Goal: Information Seeking & Learning: Learn about a topic

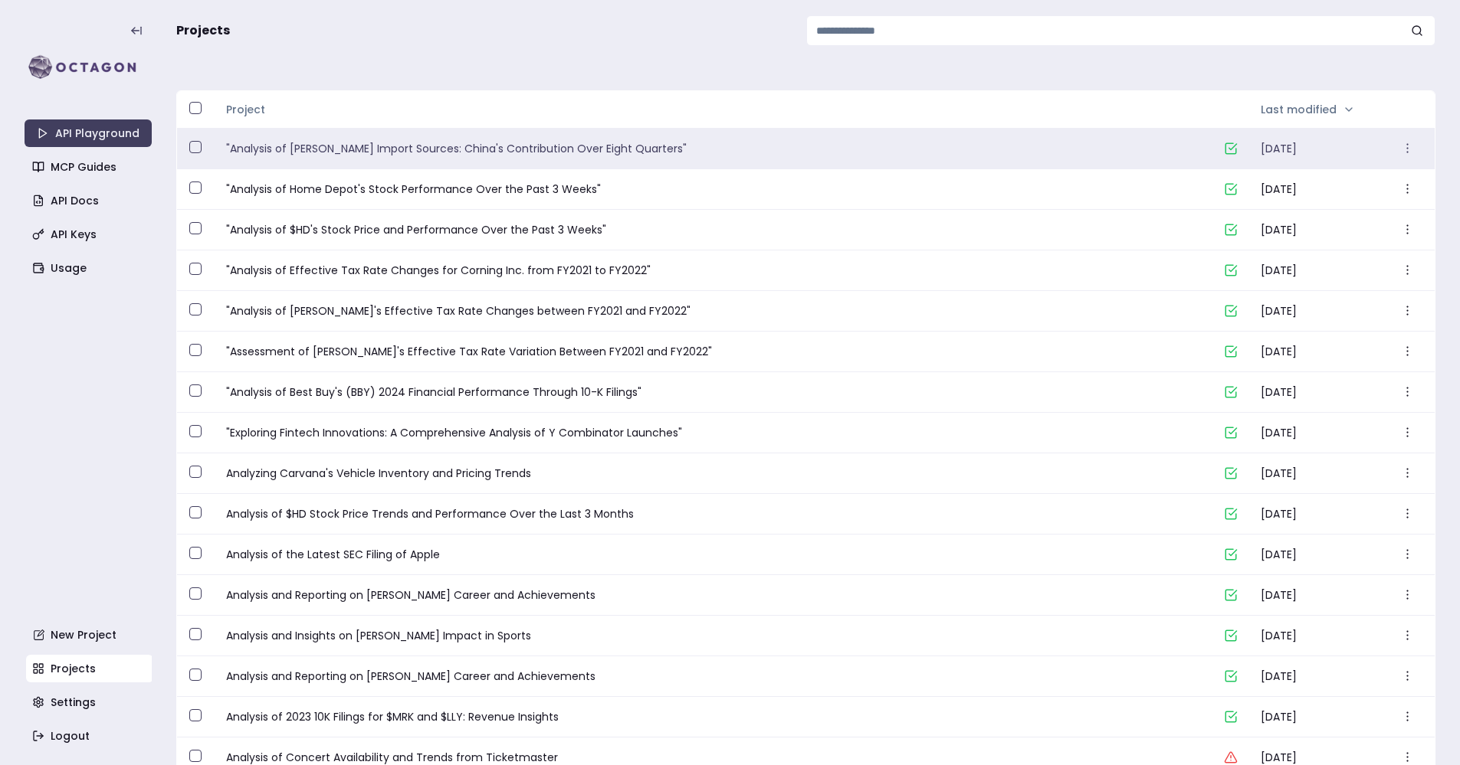
click at [516, 155] on link ""Analysis of [PERSON_NAME] Import Sources: China's Contribution Over Eight Quar…" at bounding box center [718, 148] width 985 height 15
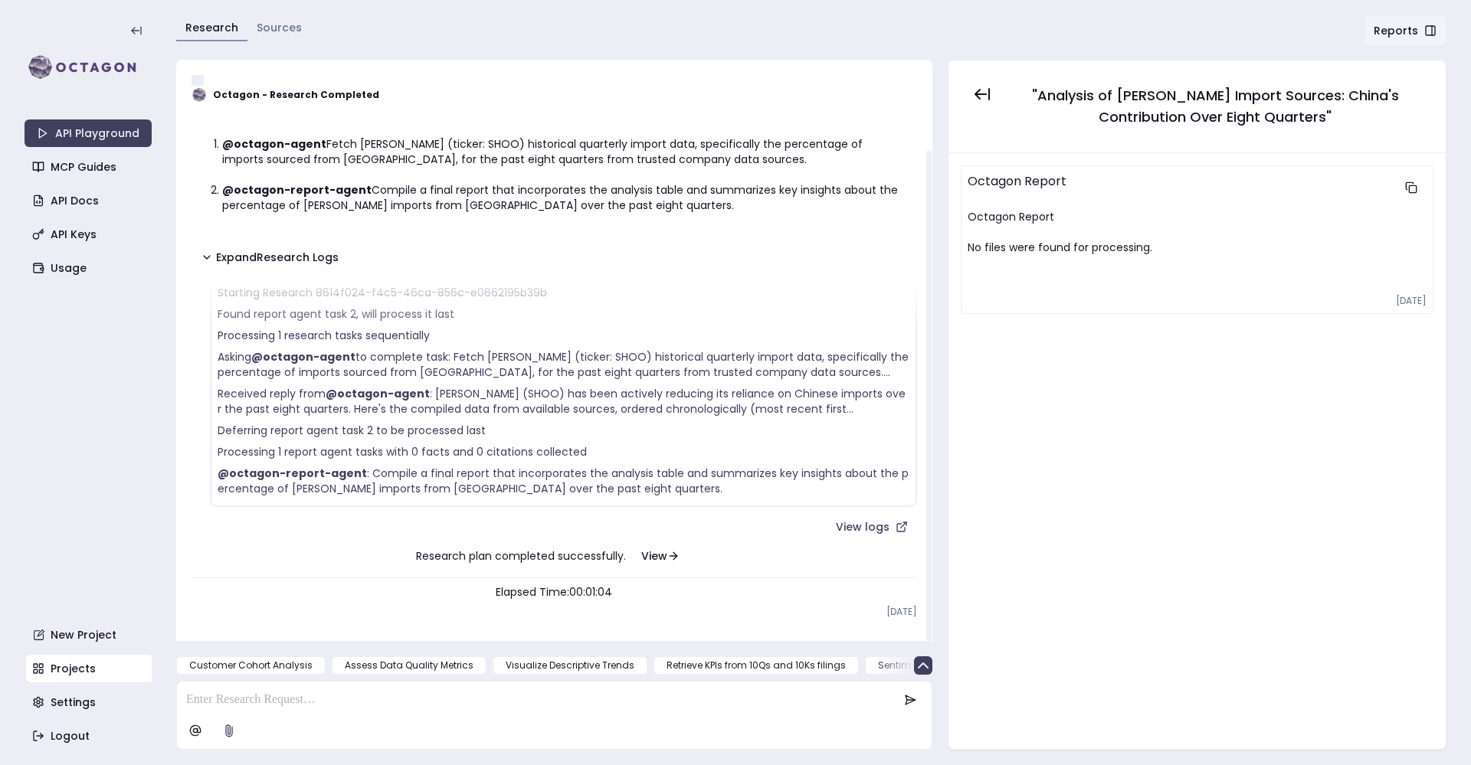
scroll to position [67, 0]
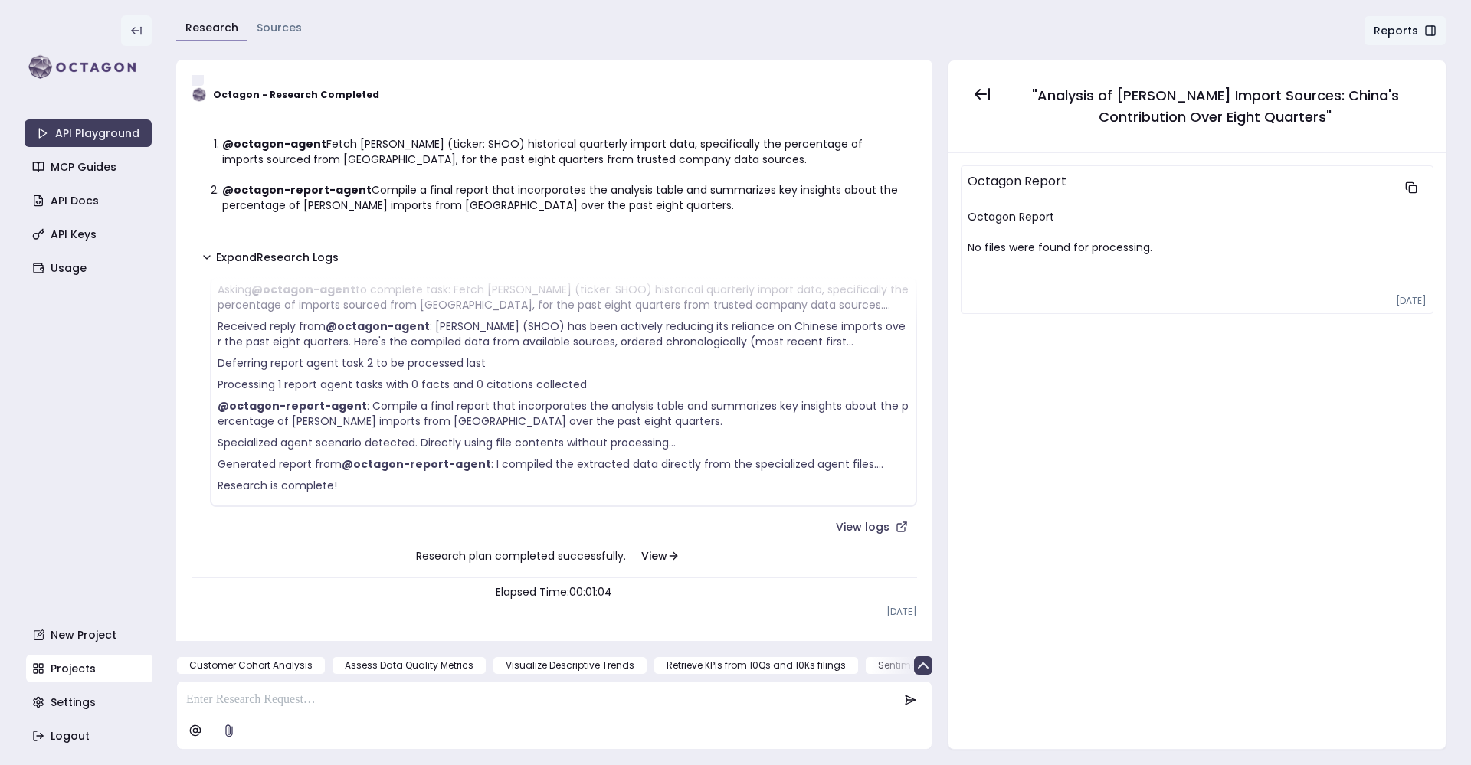
click at [137, 31] on icon at bounding box center [136, 31] width 12 height 12
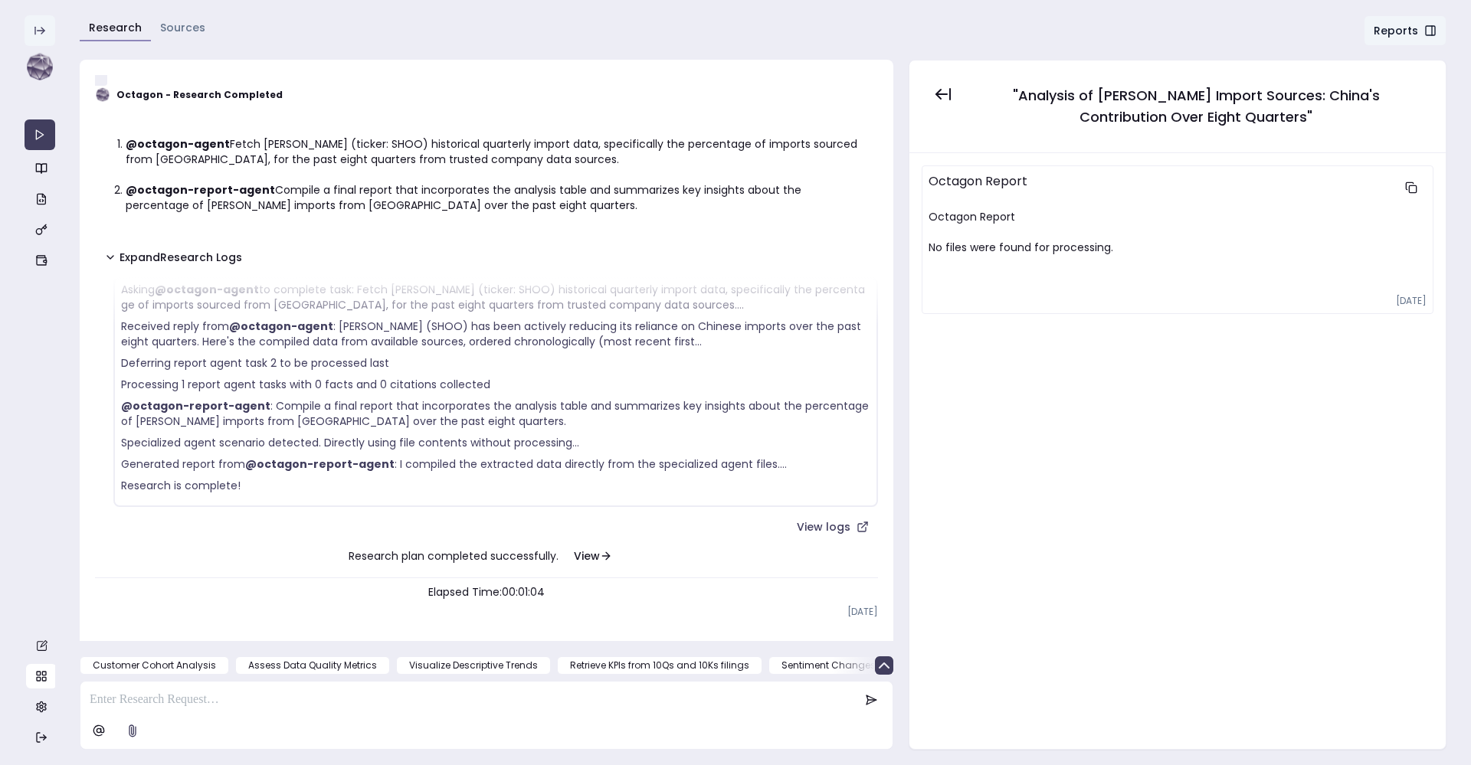
click at [44, 31] on icon at bounding box center [42, 31] width 3 height 6
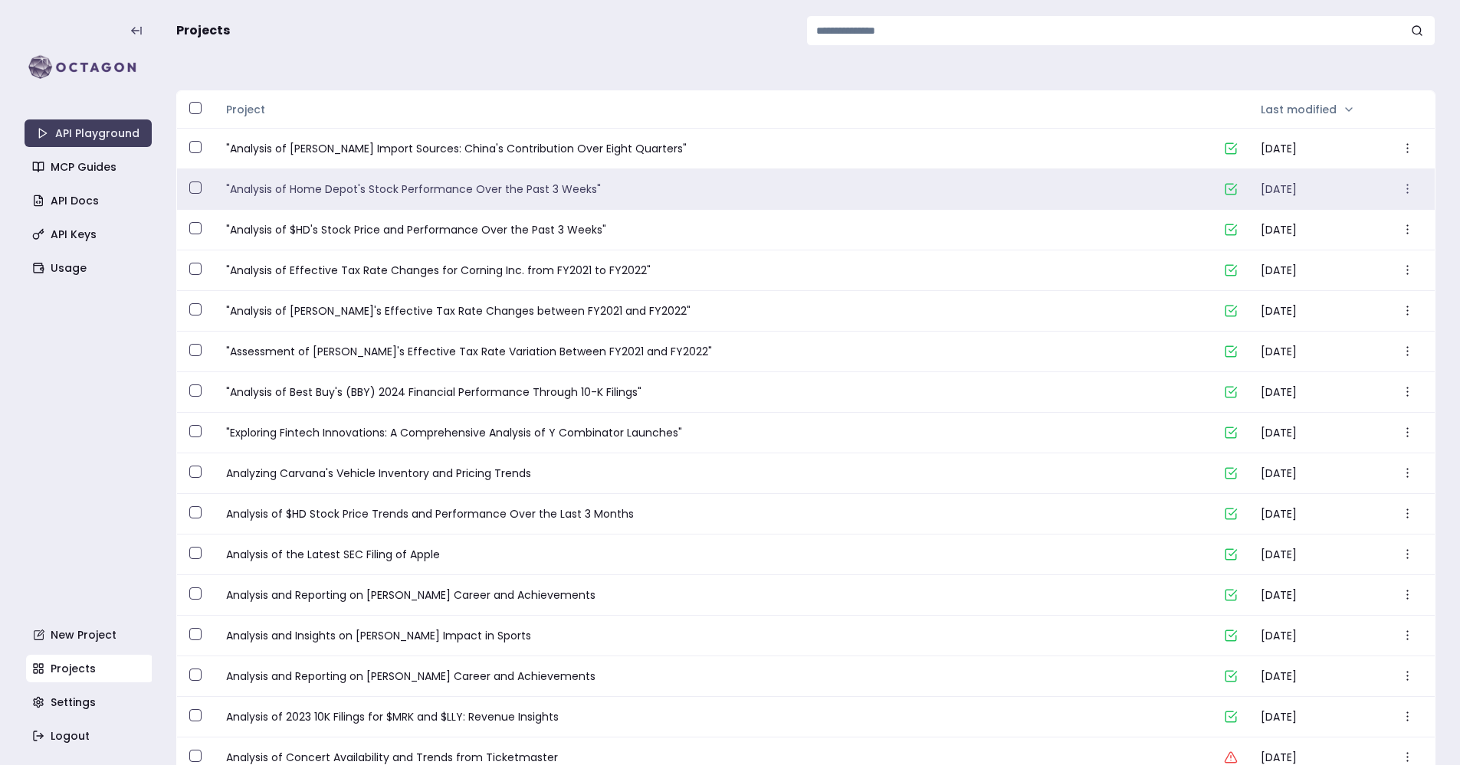
click at [465, 185] on link ""Analysis of Home Depot's Stock Performance Over the Past 3 Weeks"" at bounding box center [718, 189] width 985 height 15
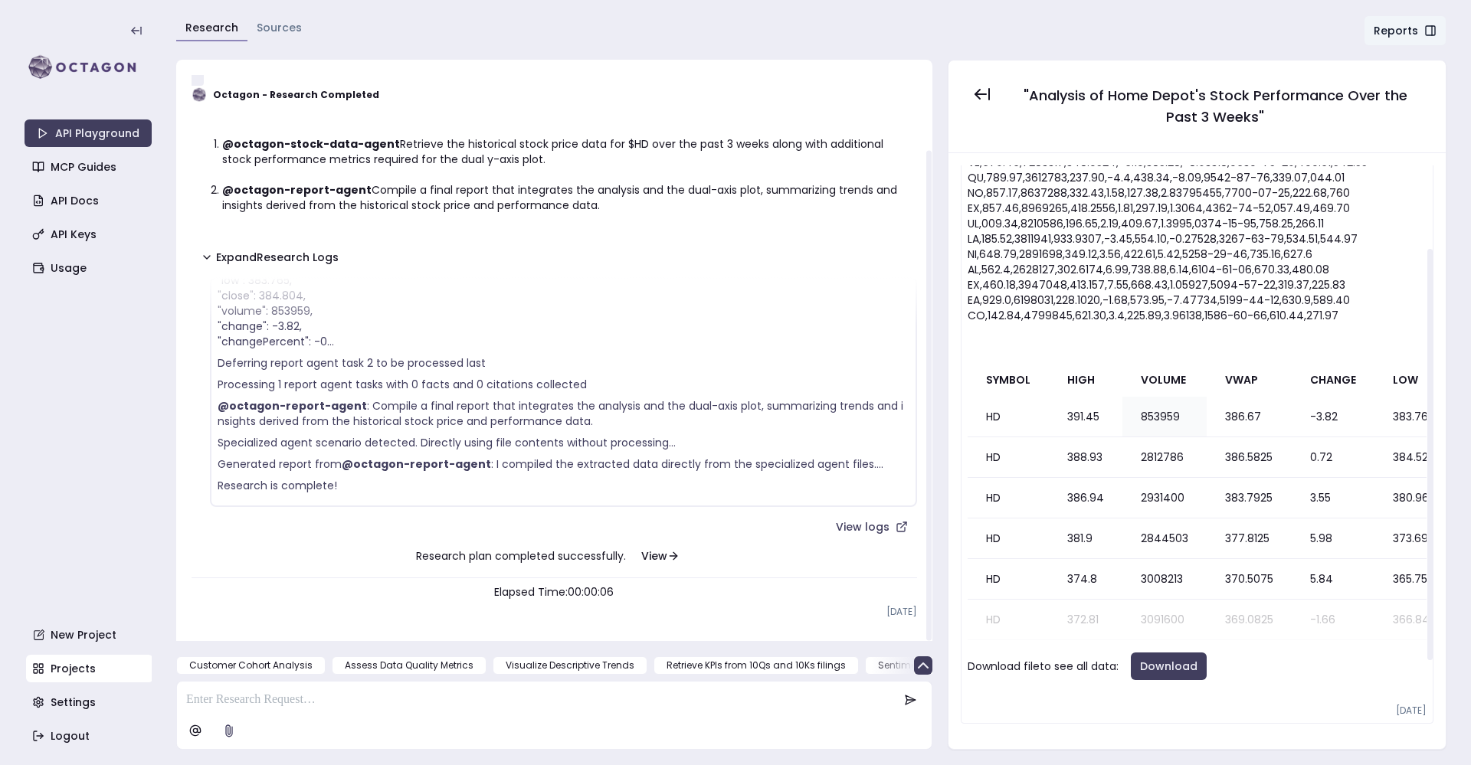
scroll to position [219, 0]
click at [1160, 653] on button "Download" at bounding box center [1169, 667] width 76 height 28
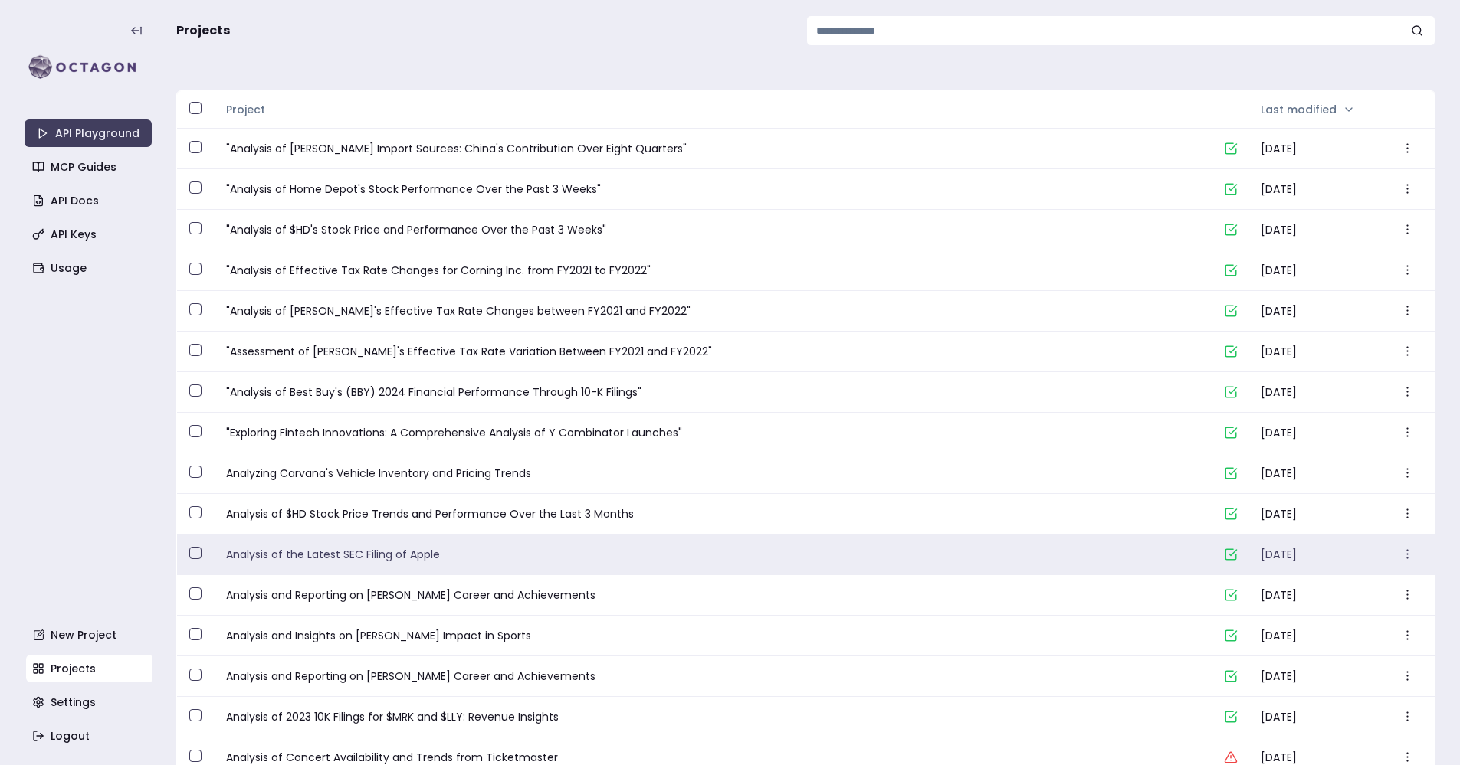
click at [464, 559] on link "Analysis of the Latest SEC Filing of Apple" at bounding box center [718, 554] width 985 height 15
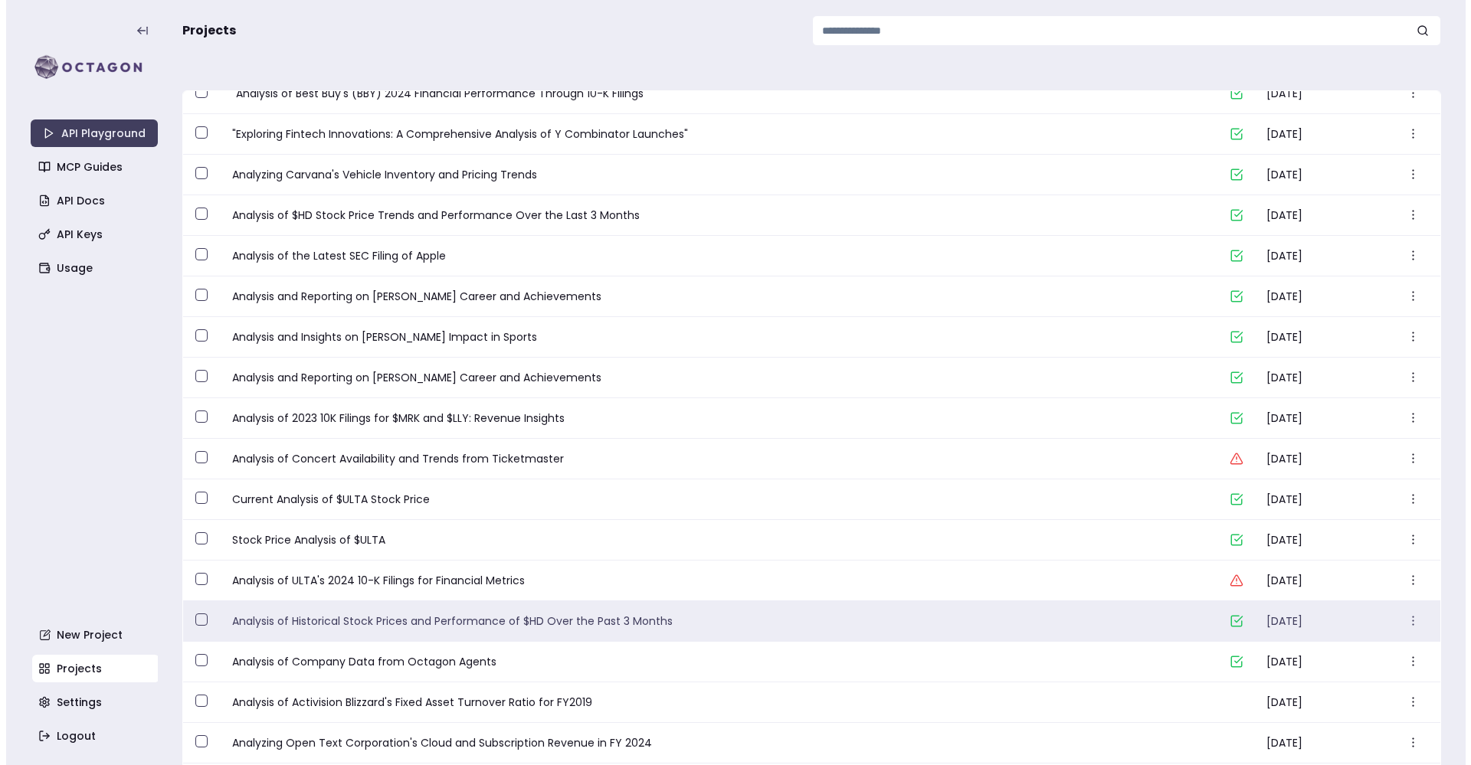
scroll to position [714, 0]
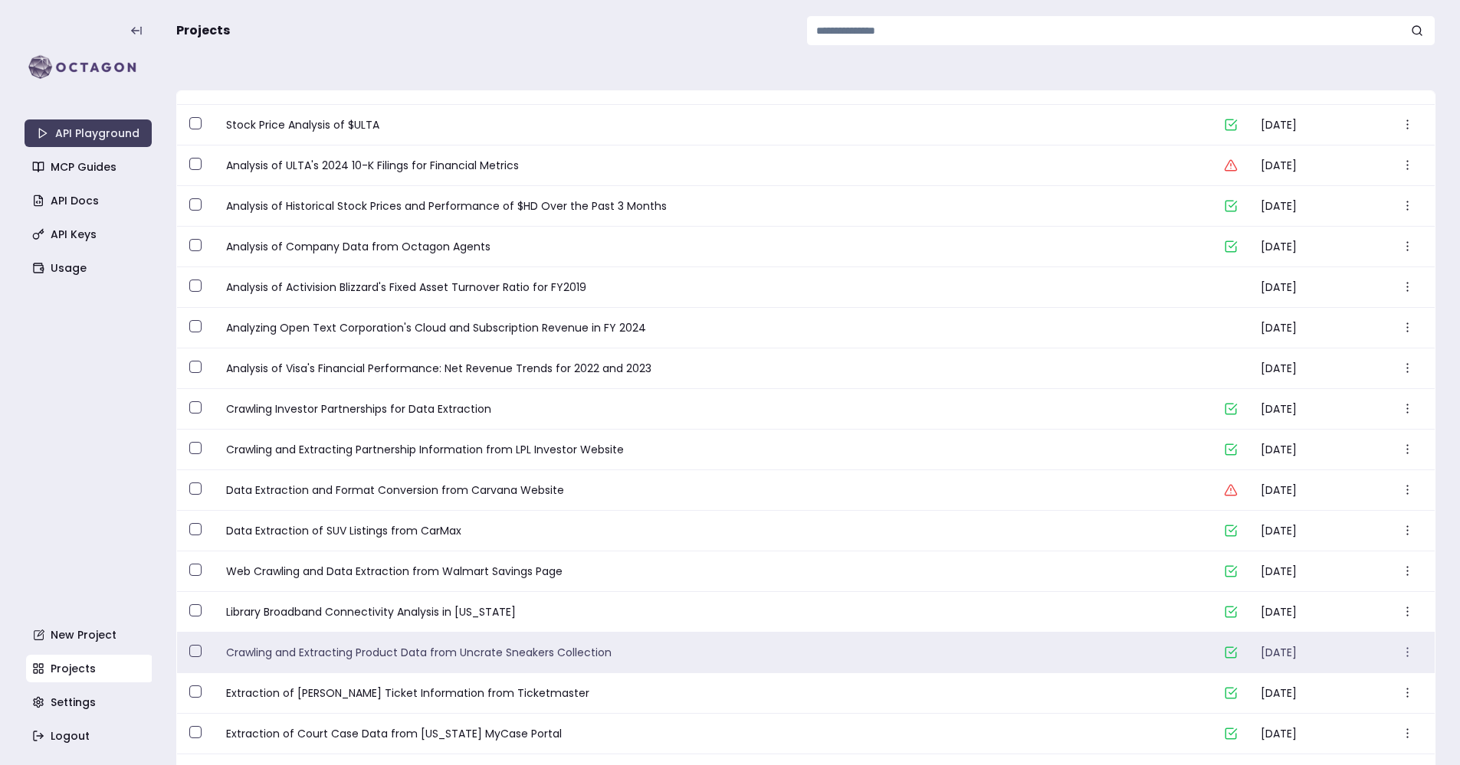
click at [434, 641] on div "Crawling and Extracting Product Data from Uncrate Sneakers Collection" at bounding box center [719, 653] width 1010 height 40
click at [421, 652] on link "Crawling and Extracting Product Data from Uncrate Sneakers Collection" at bounding box center [718, 652] width 985 height 15
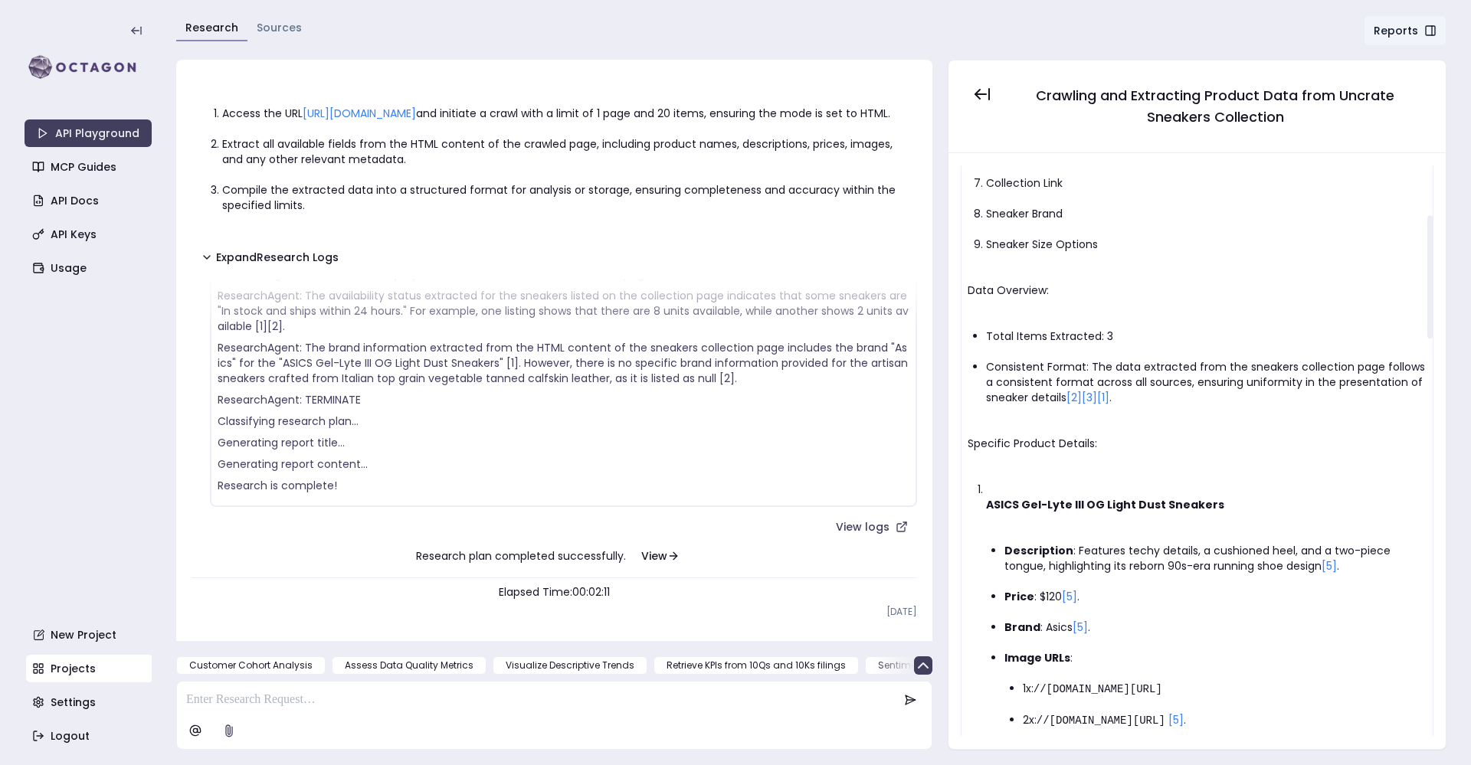
scroll to position [297, 0]
click at [1073, 395] on link "[2]" at bounding box center [1074, 395] width 15 height 15
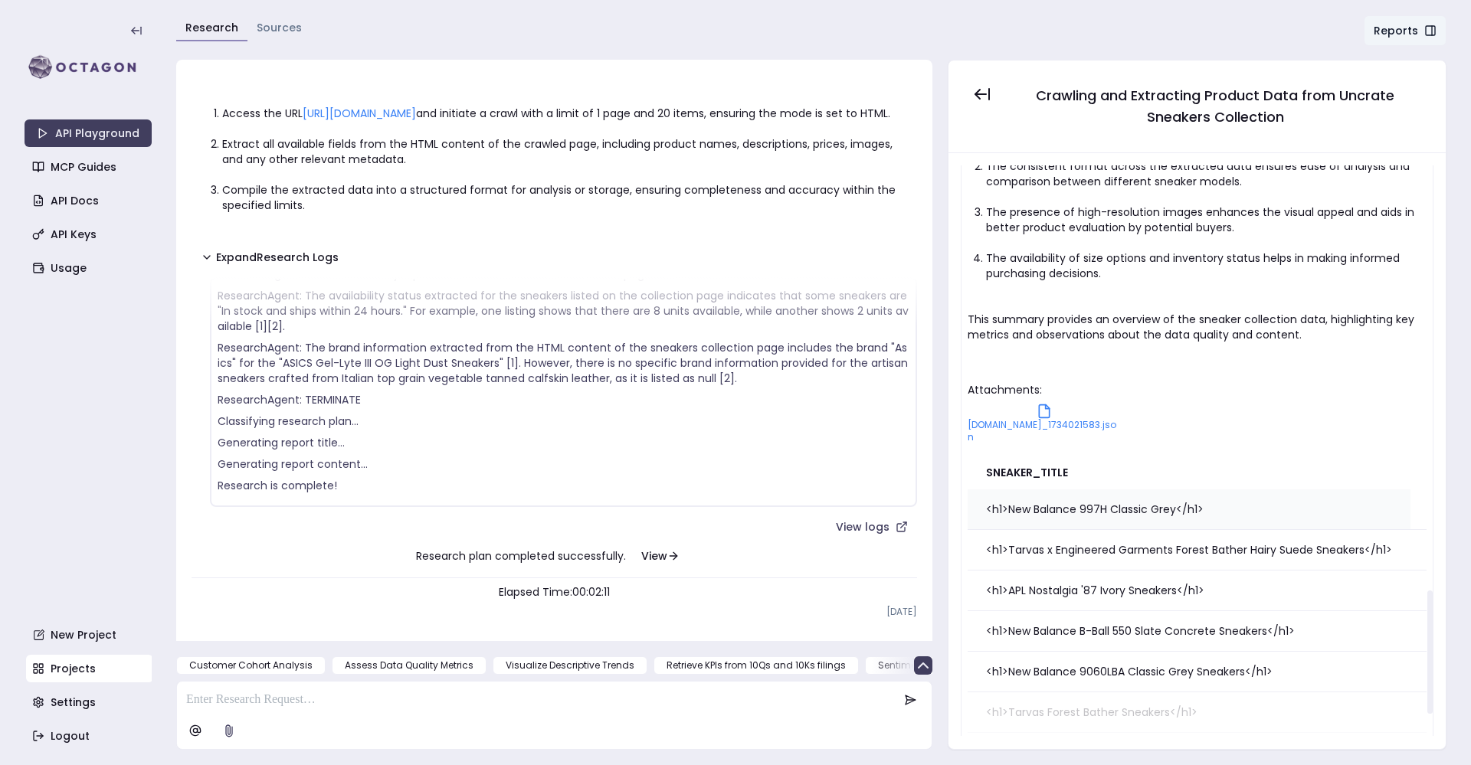
scroll to position [2065, 0]
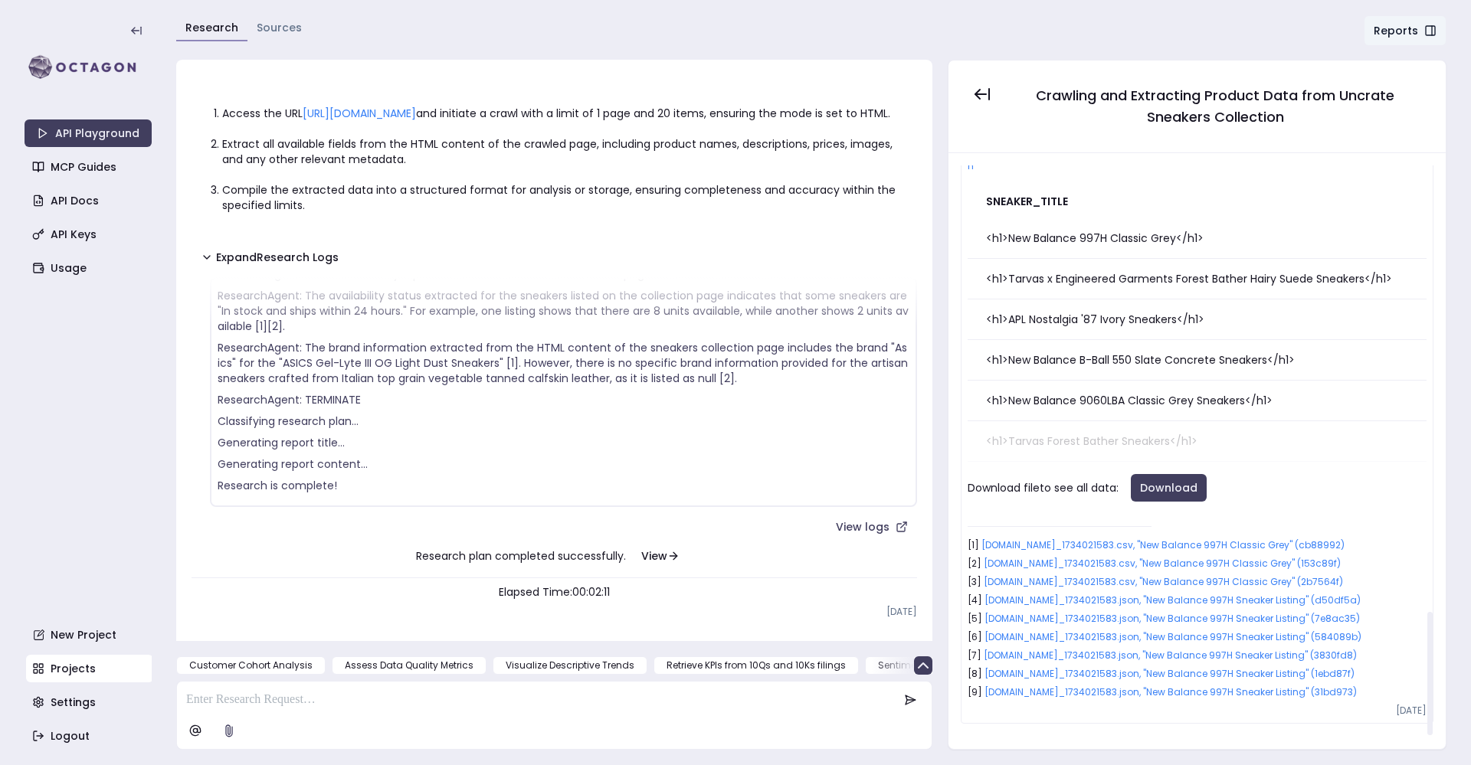
click at [1103, 604] on link "[DOMAIN_NAME]_1734021583.json, "New Balance 997H Sneaker Listing" (d50df5a)" at bounding box center [1173, 600] width 376 height 13
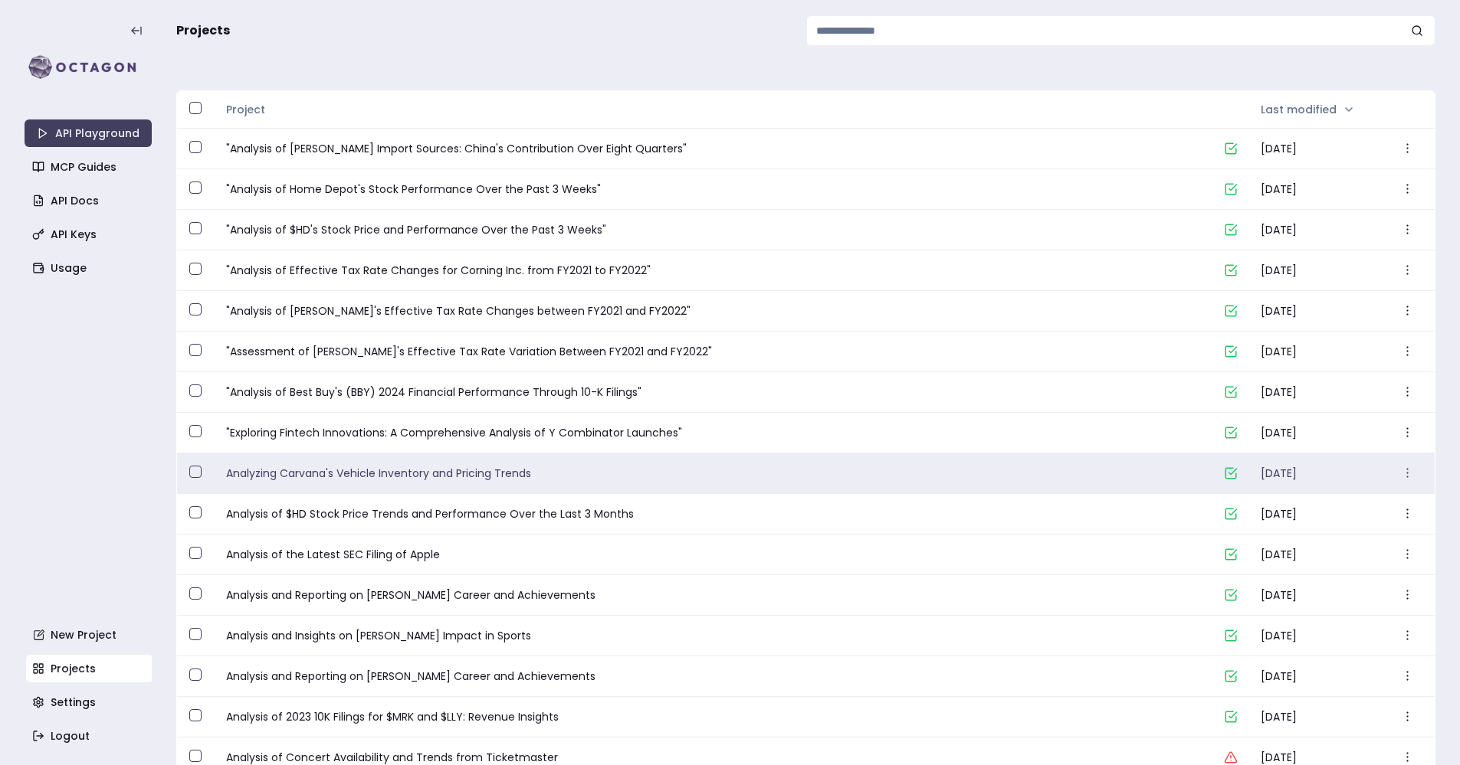
click at [405, 472] on link "Analyzing Carvana's Vehicle Inventory and Pricing Trends" at bounding box center [718, 473] width 985 height 15
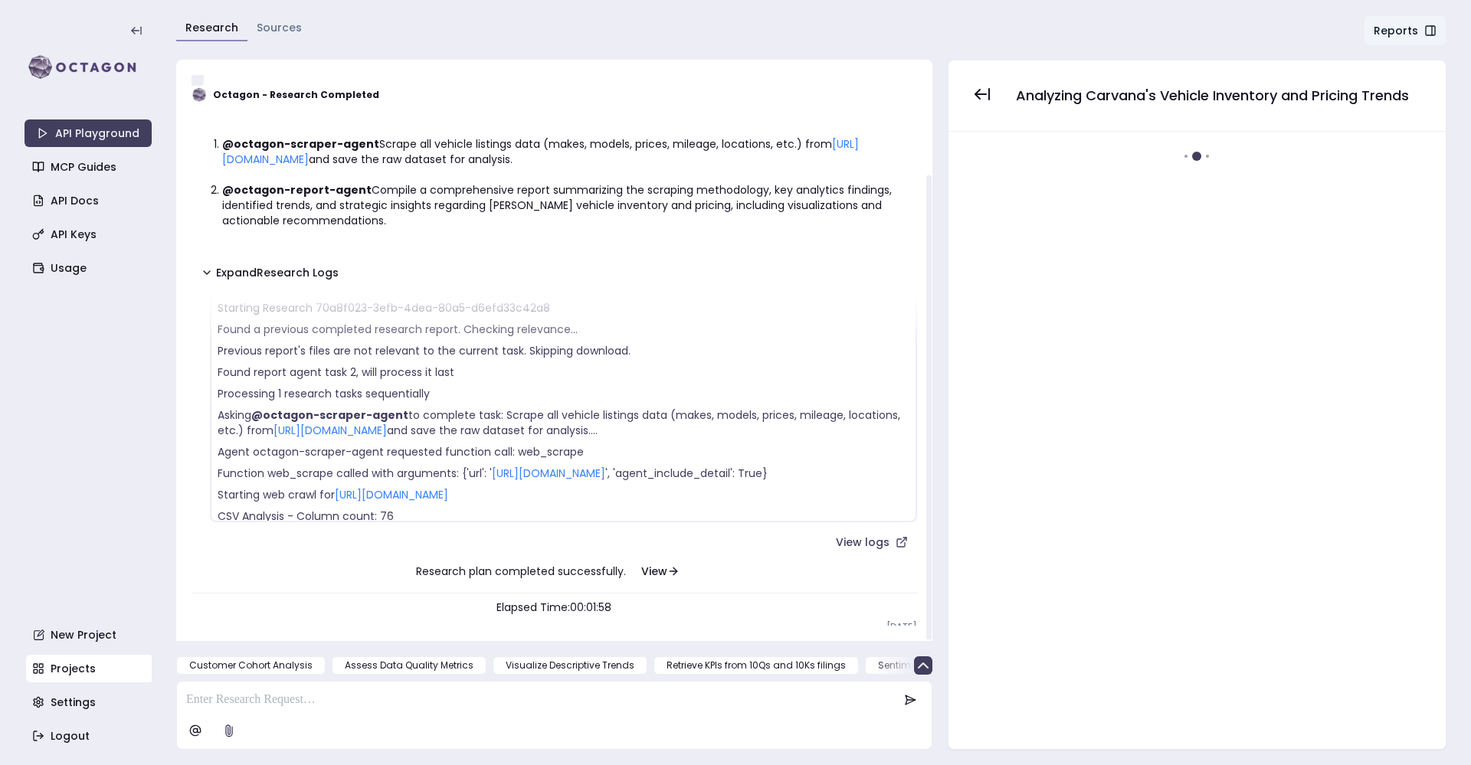
scroll to position [319, 0]
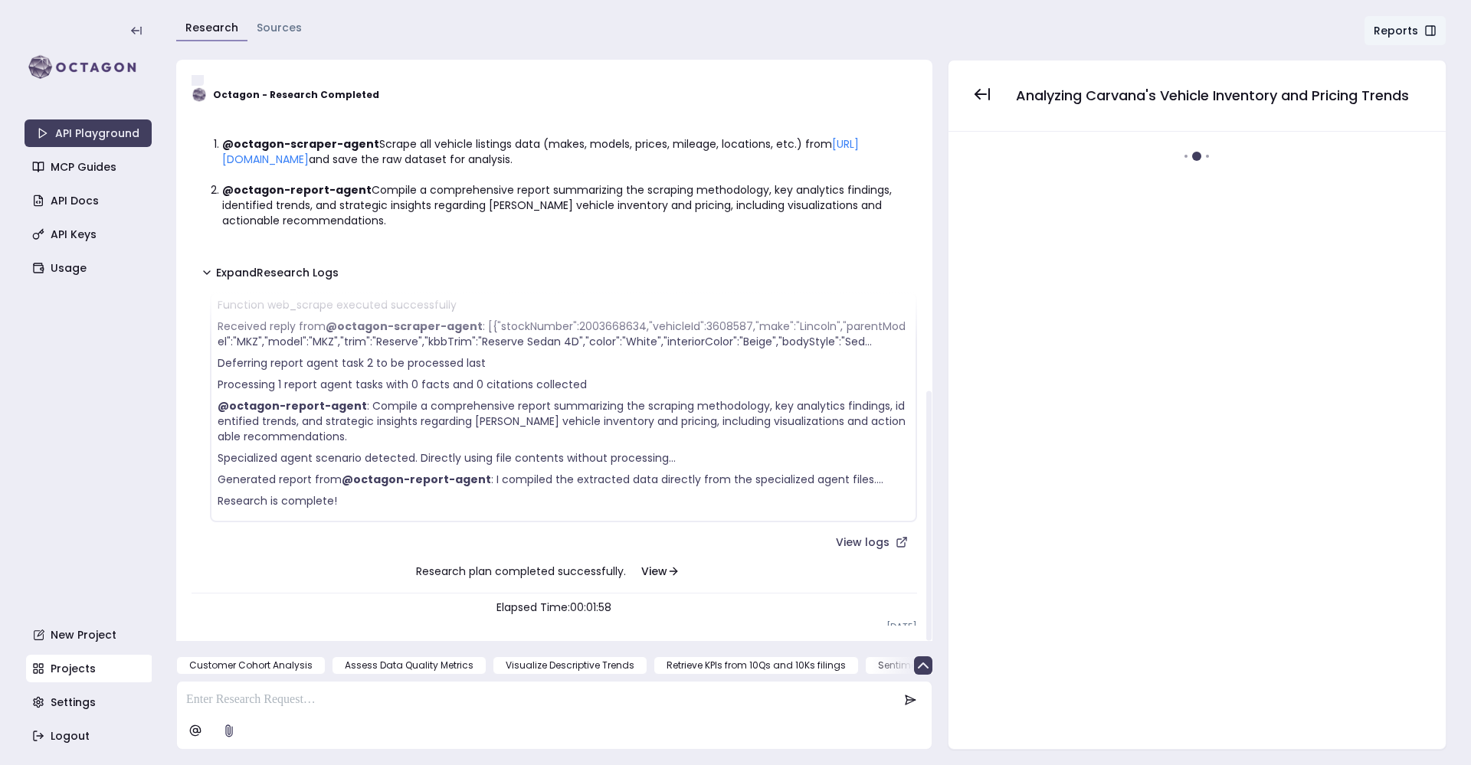
drag, startPoint x: 418, startPoint y: 448, endPoint x: 421, endPoint y: 439, distance: 9.5
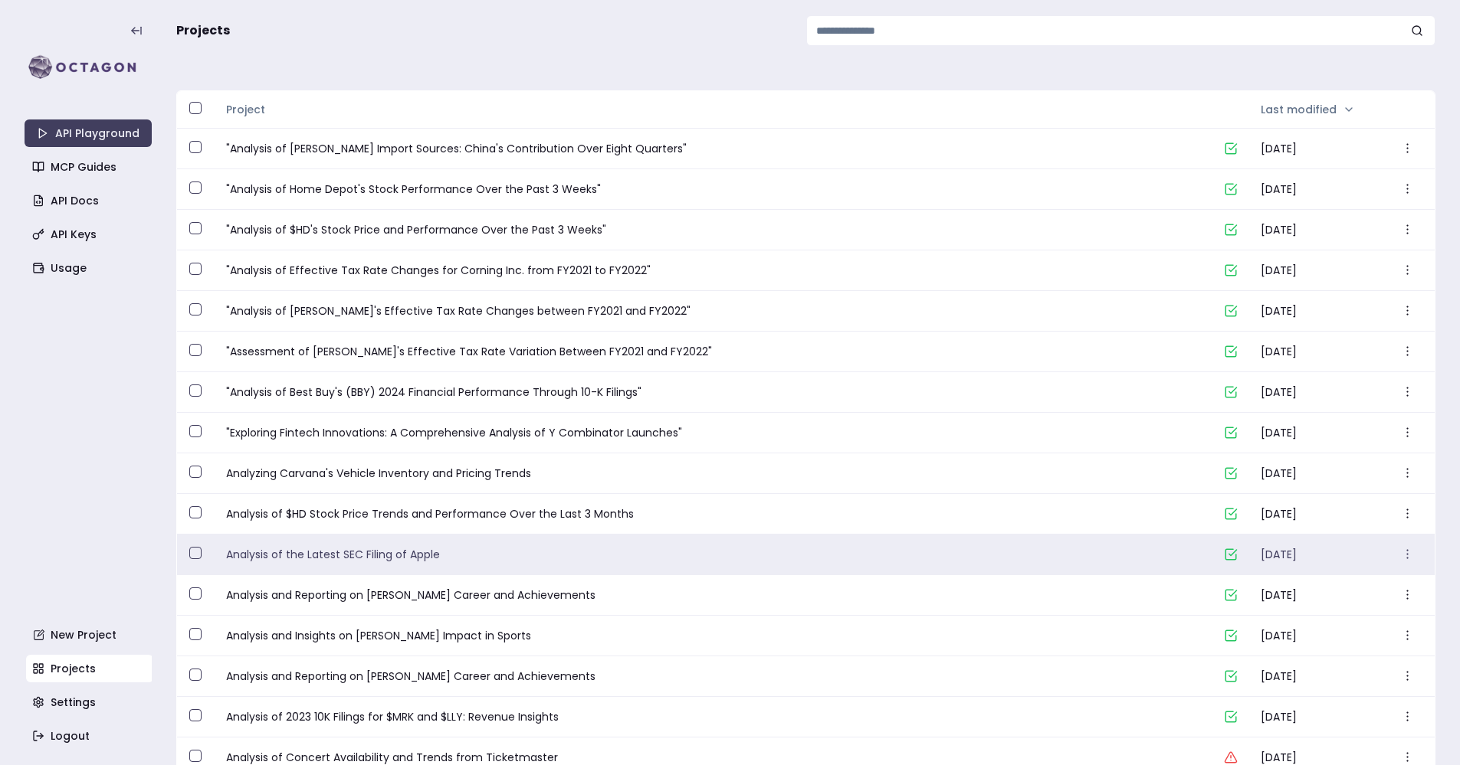
click at [372, 552] on link "Analysis of the Latest SEC Filing of Apple" at bounding box center [718, 554] width 985 height 15
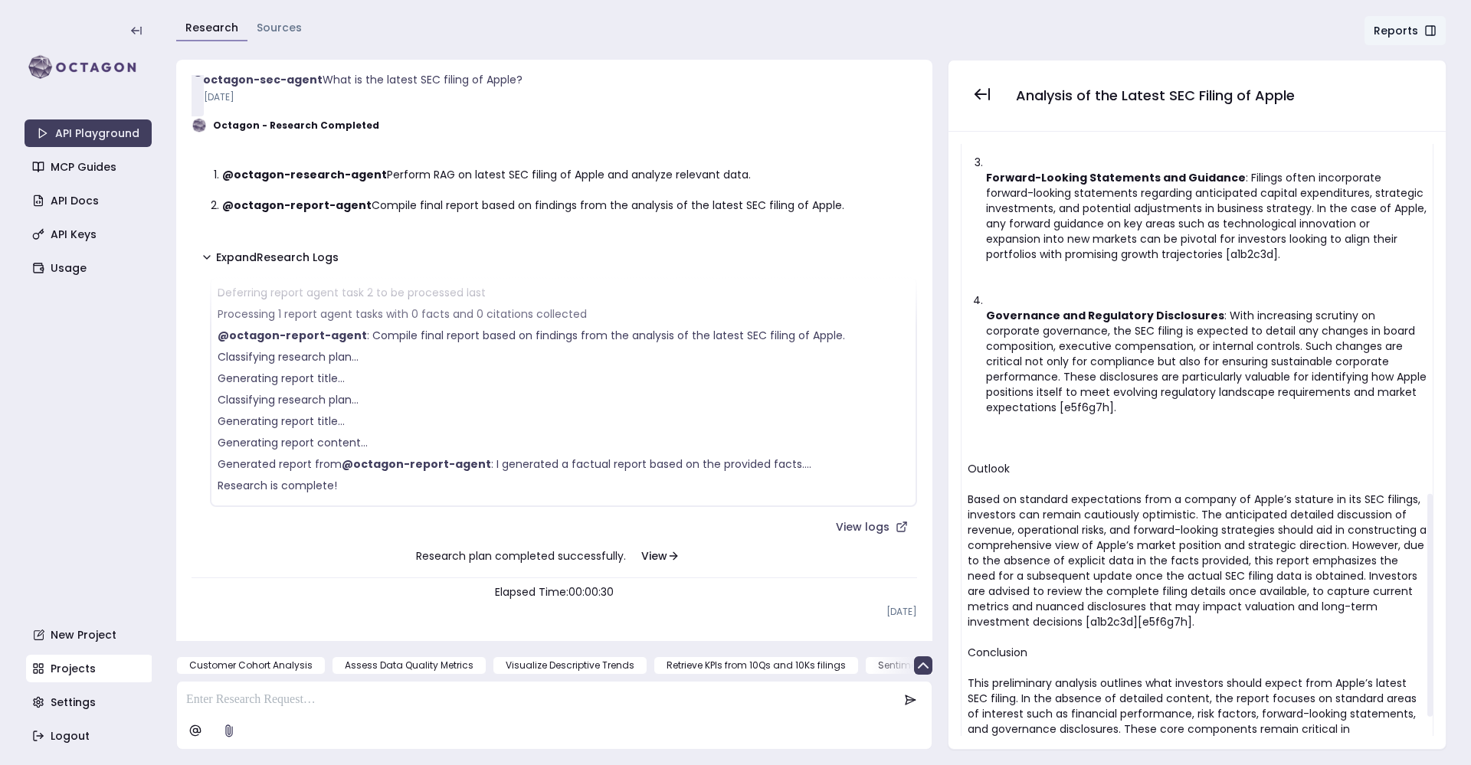
scroll to position [978, 0]
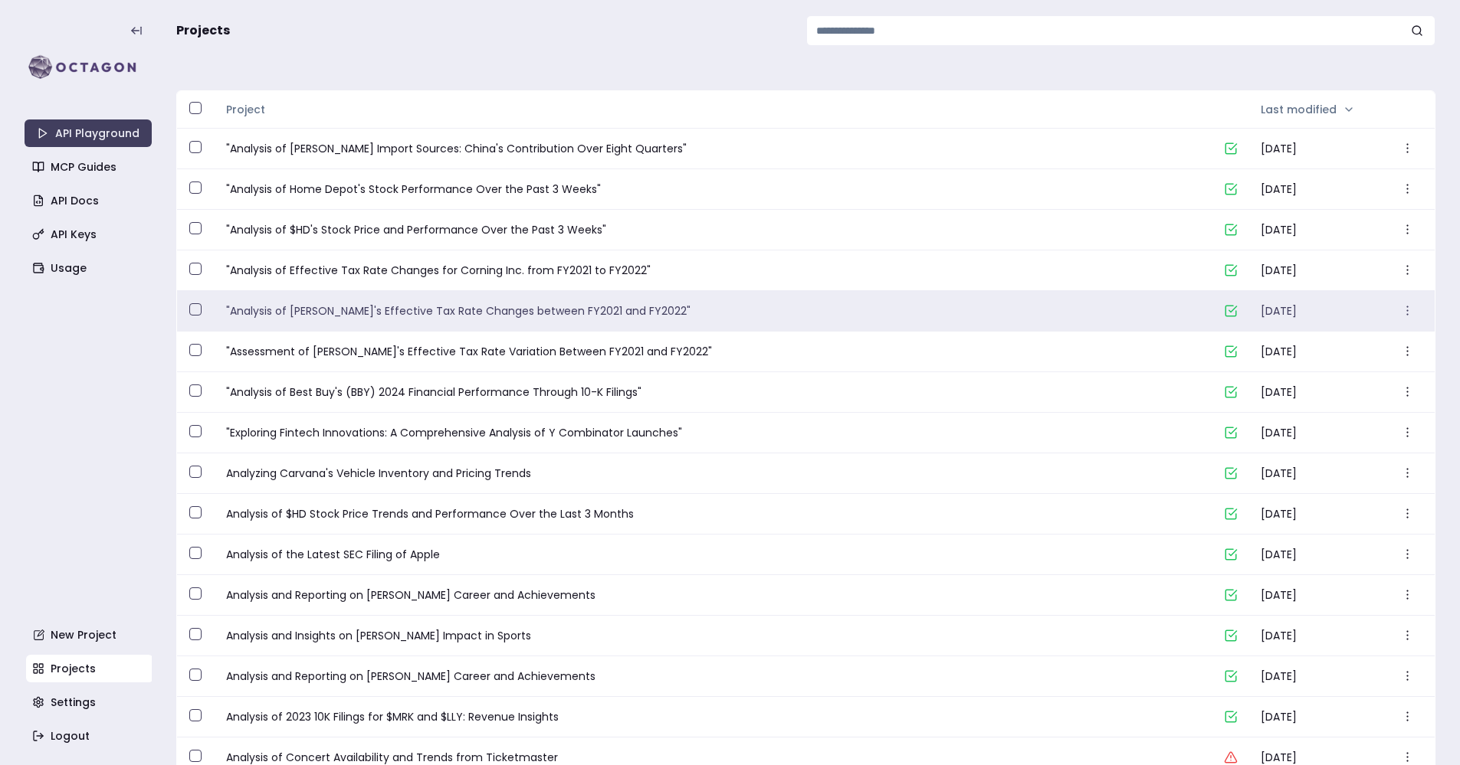
click at [349, 313] on link ""Analysis of [PERSON_NAME]'s Effective Tax Rate Changes between FY2021 and FY20…" at bounding box center [718, 310] width 985 height 15
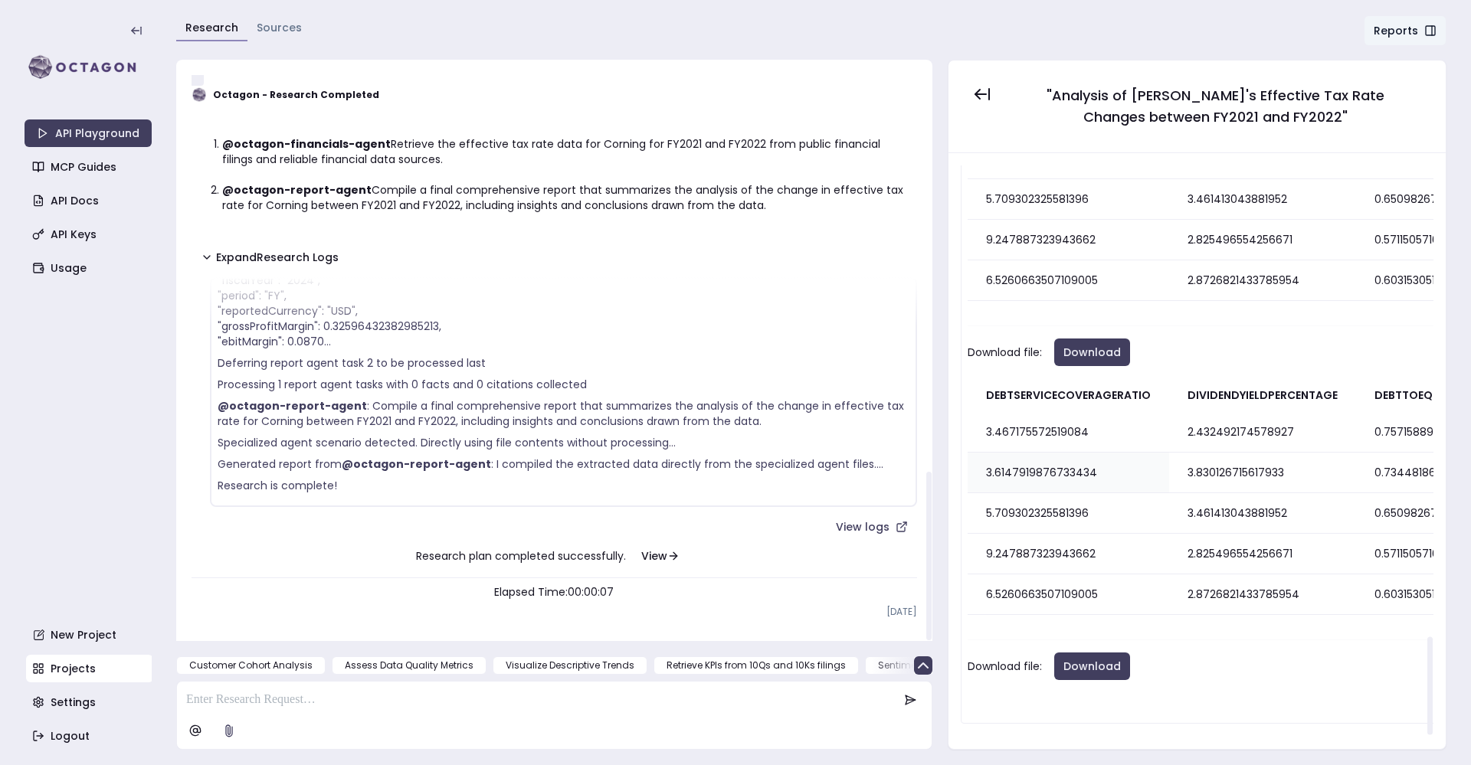
scroll to position [2730, 0]
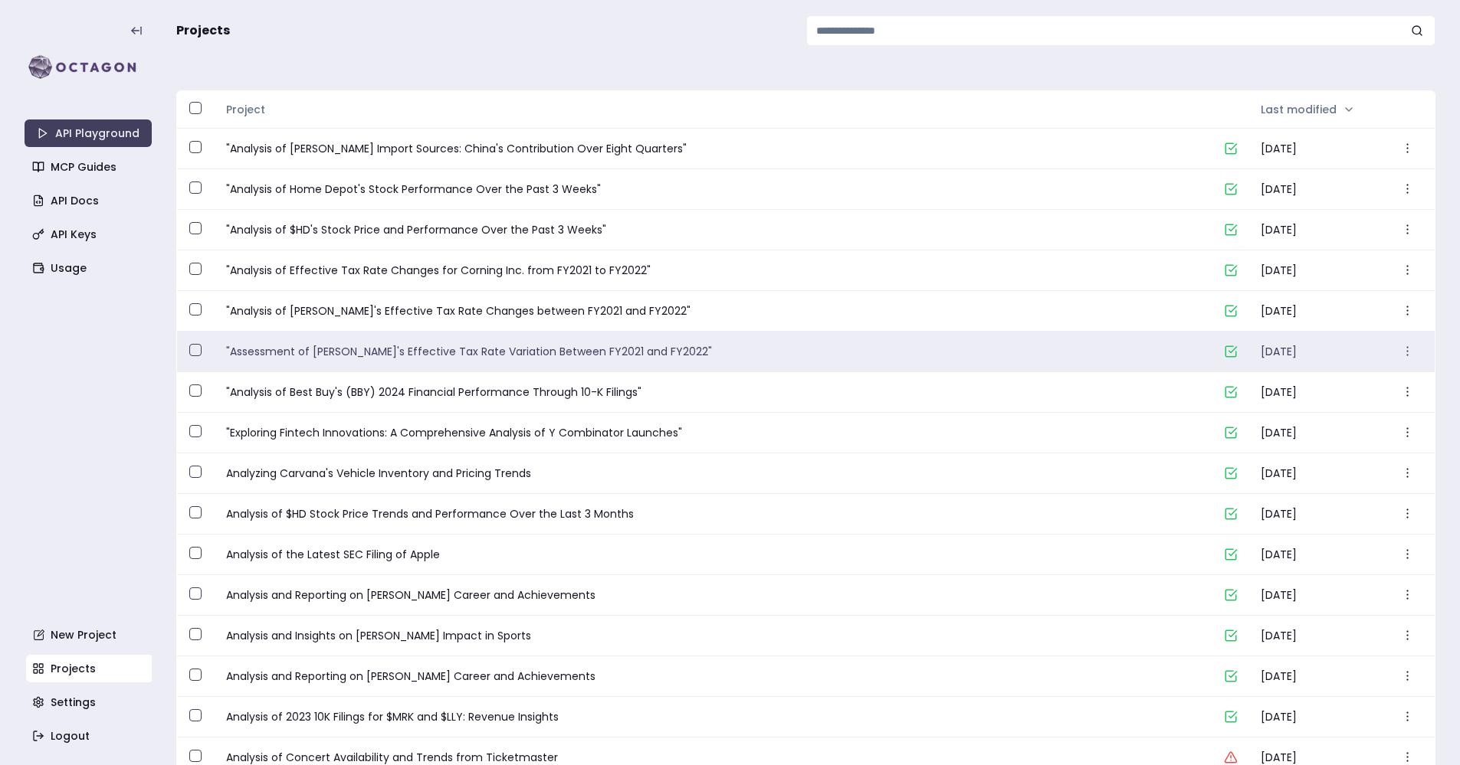
click at [438, 361] on div ""Assessment of [PERSON_NAME]'s Effective Tax Rate Variation Between FY2021 and …" at bounding box center [719, 352] width 1010 height 40
click at [439, 349] on link ""Assessment of [PERSON_NAME]'s Effective Tax Rate Variation Between FY2021 and …" at bounding box center [718, 351] width 985 height 15
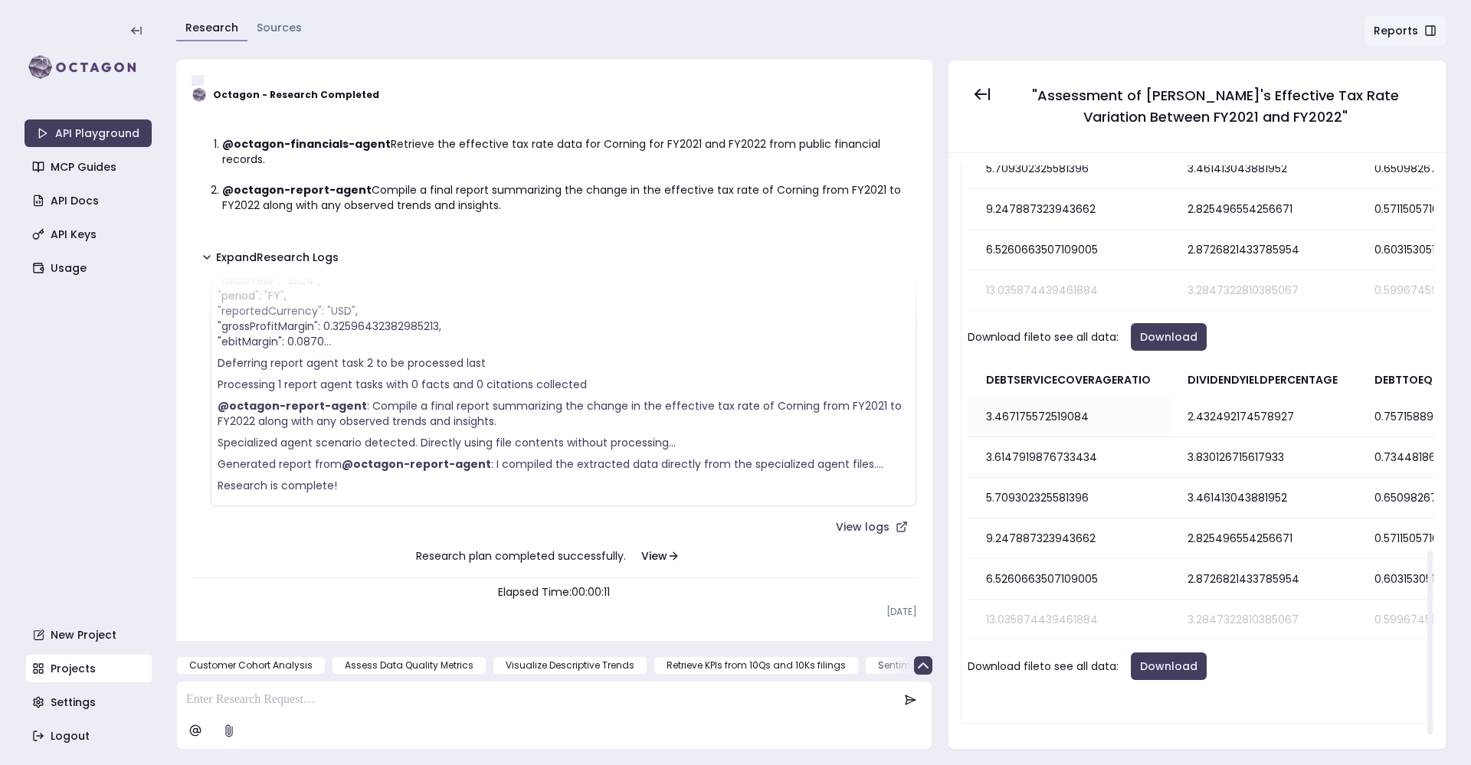
scroll to position [1197, 0]
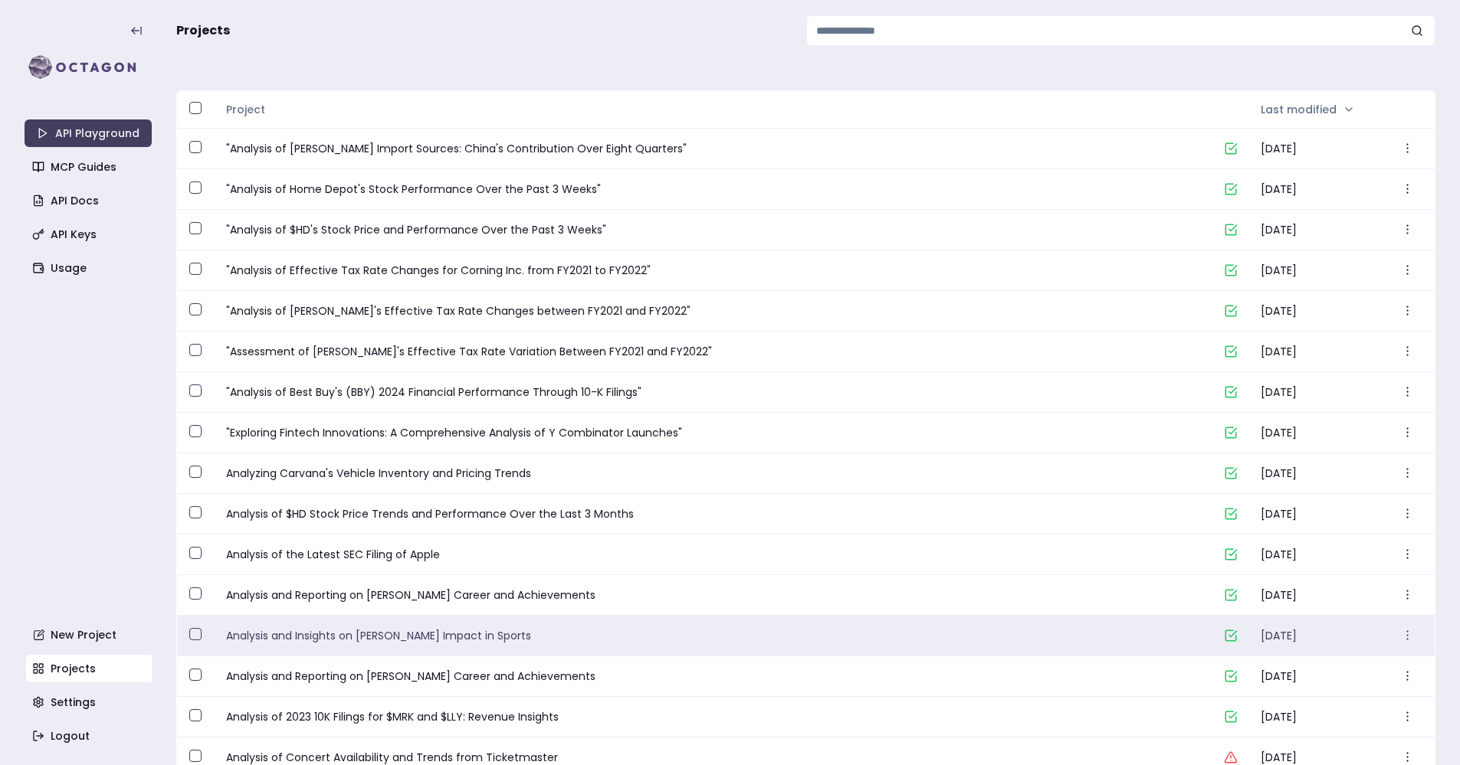
click at [483, 636] on link "Analysis and Insights on [PERSON_NAME] Impact in Sports" at bounding box center [718, 635] width 985 height 15
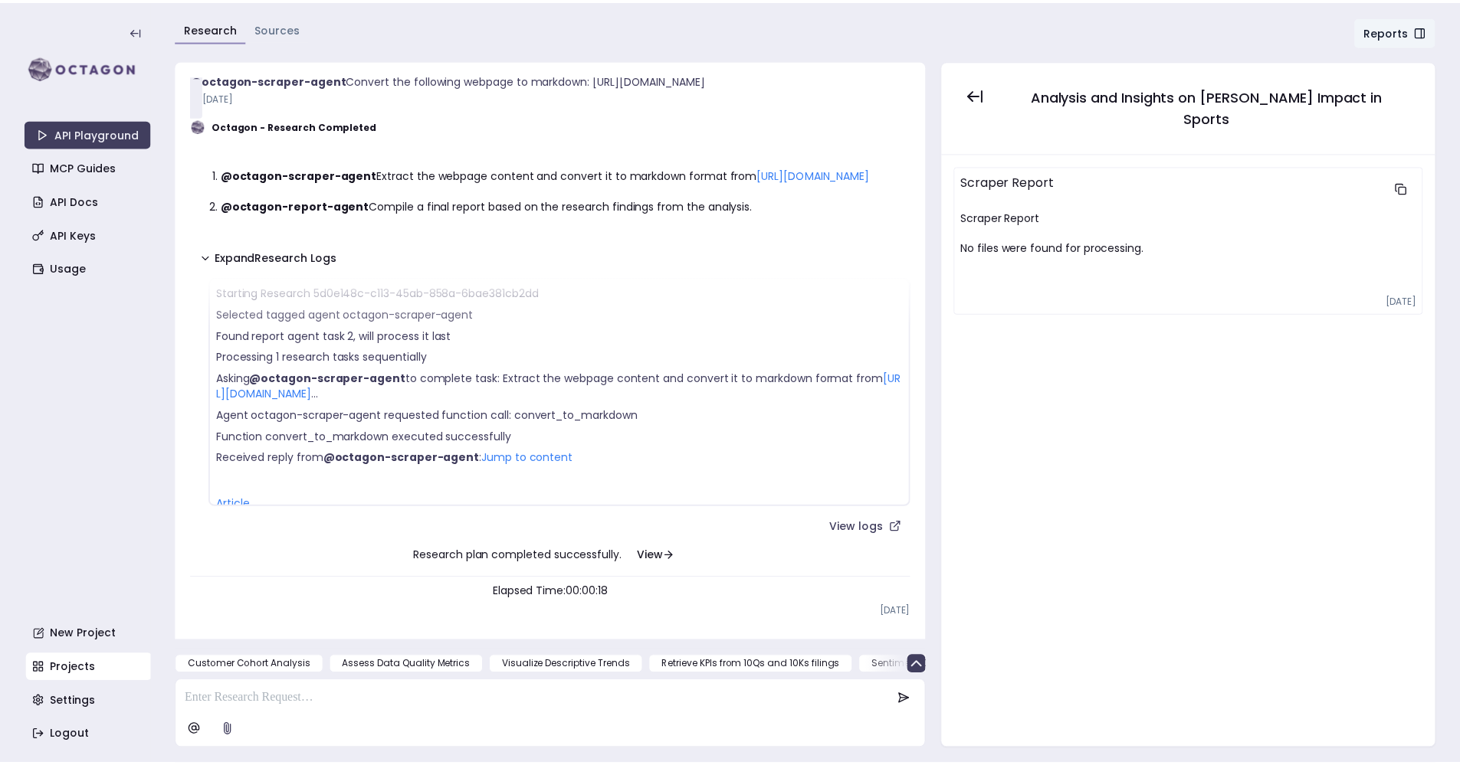
scroll to position [193, 0]
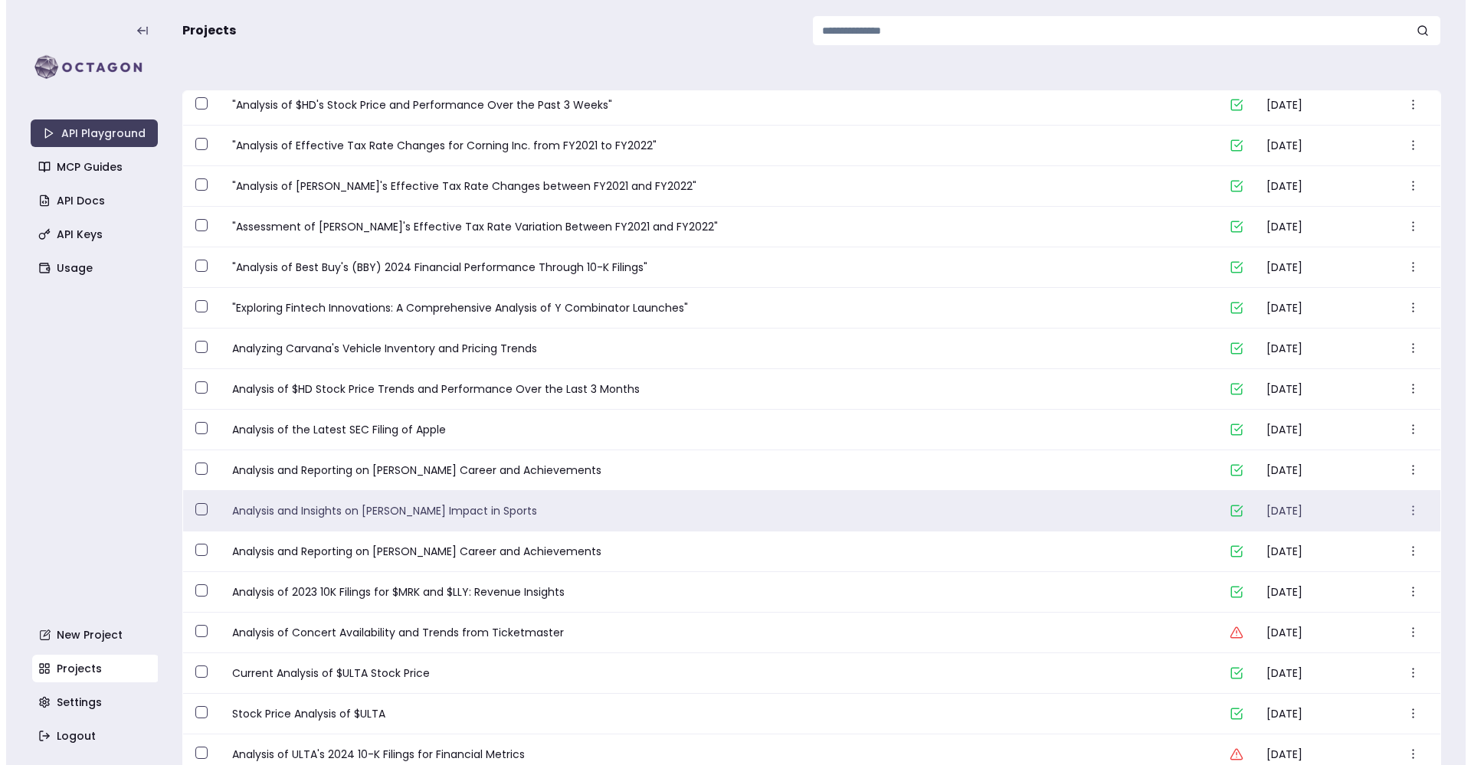
scroll to position [129, 0]
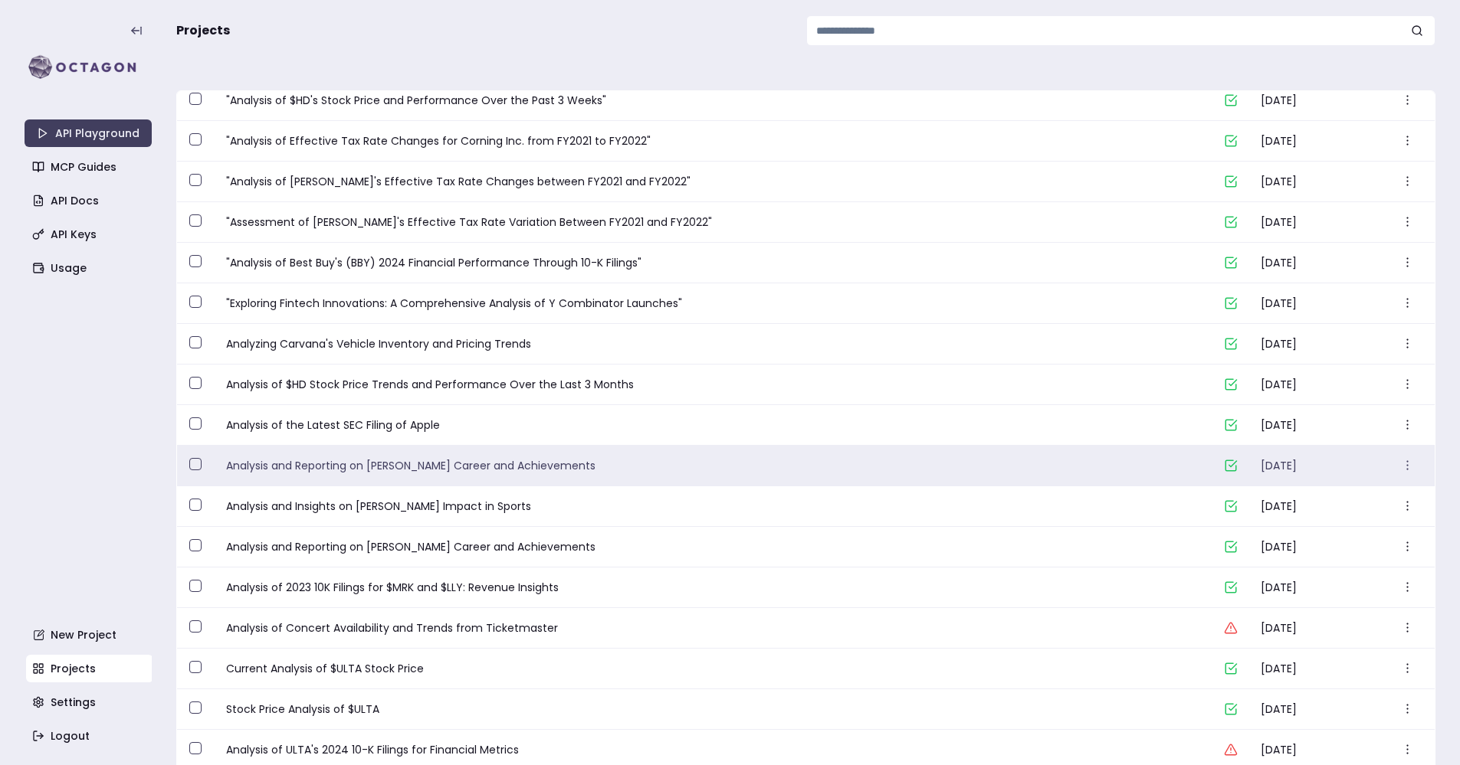
click at [589, 470] on link "Analysis and Reporting on [PERSON_NAME] Career and Achievements" at bounding box center [718, 465] width 985 height 15
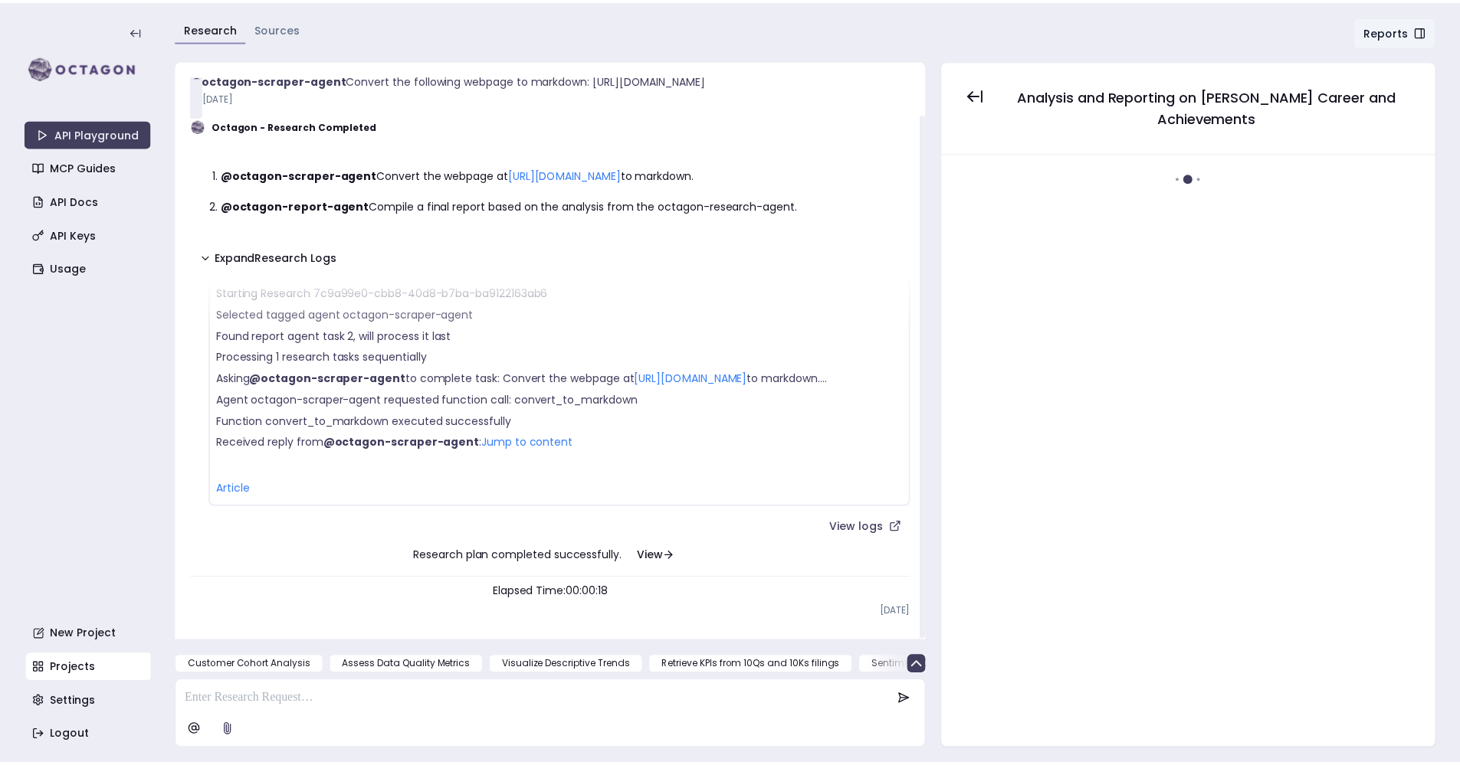
scroll to position [193, 0]
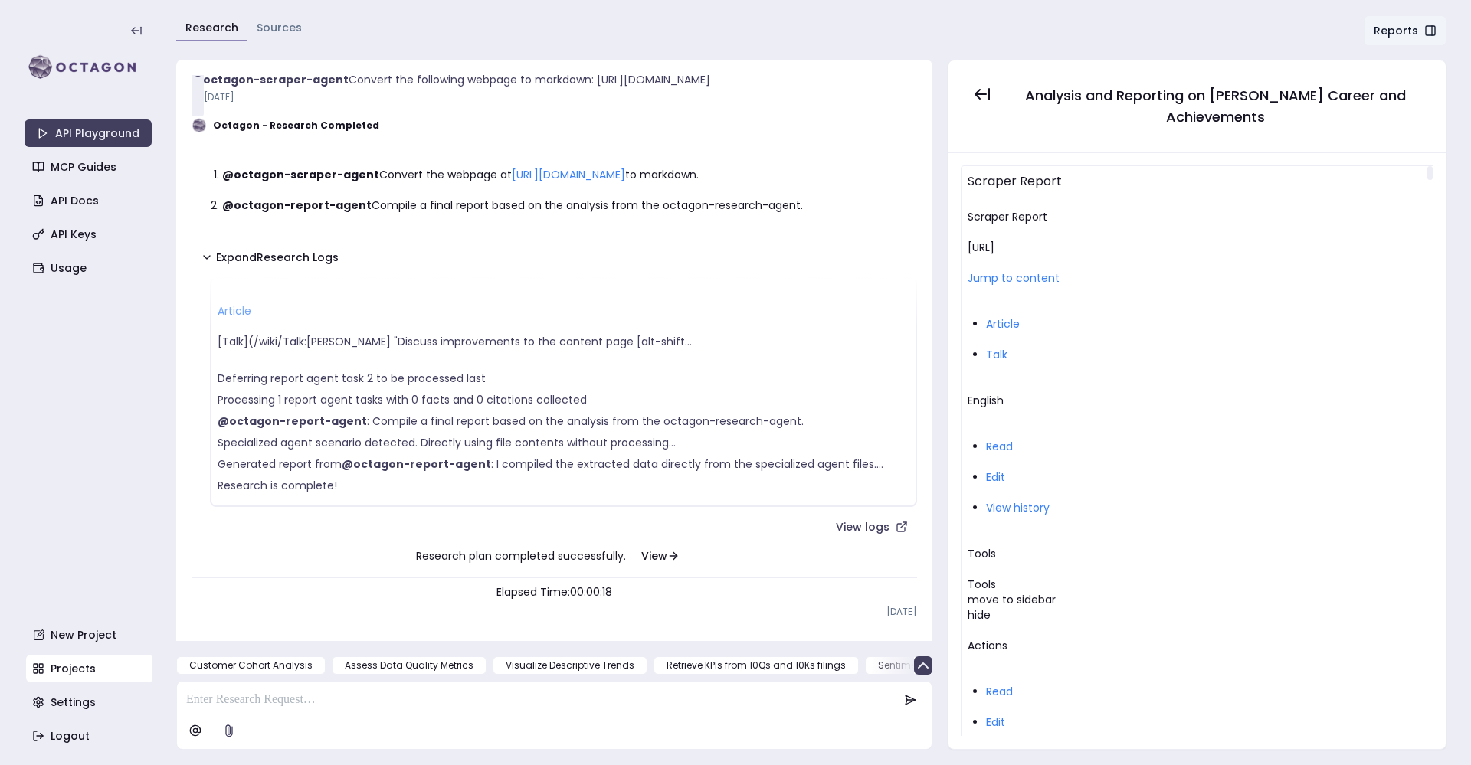
click at [1028, 277] on link "Jump to content" at bounding box center [1014, 277] width 92 height 15
drag, startPoint x: 206, startPoint y: 118, endPoint x: 218, endPoint y: 154, distance: 38.0
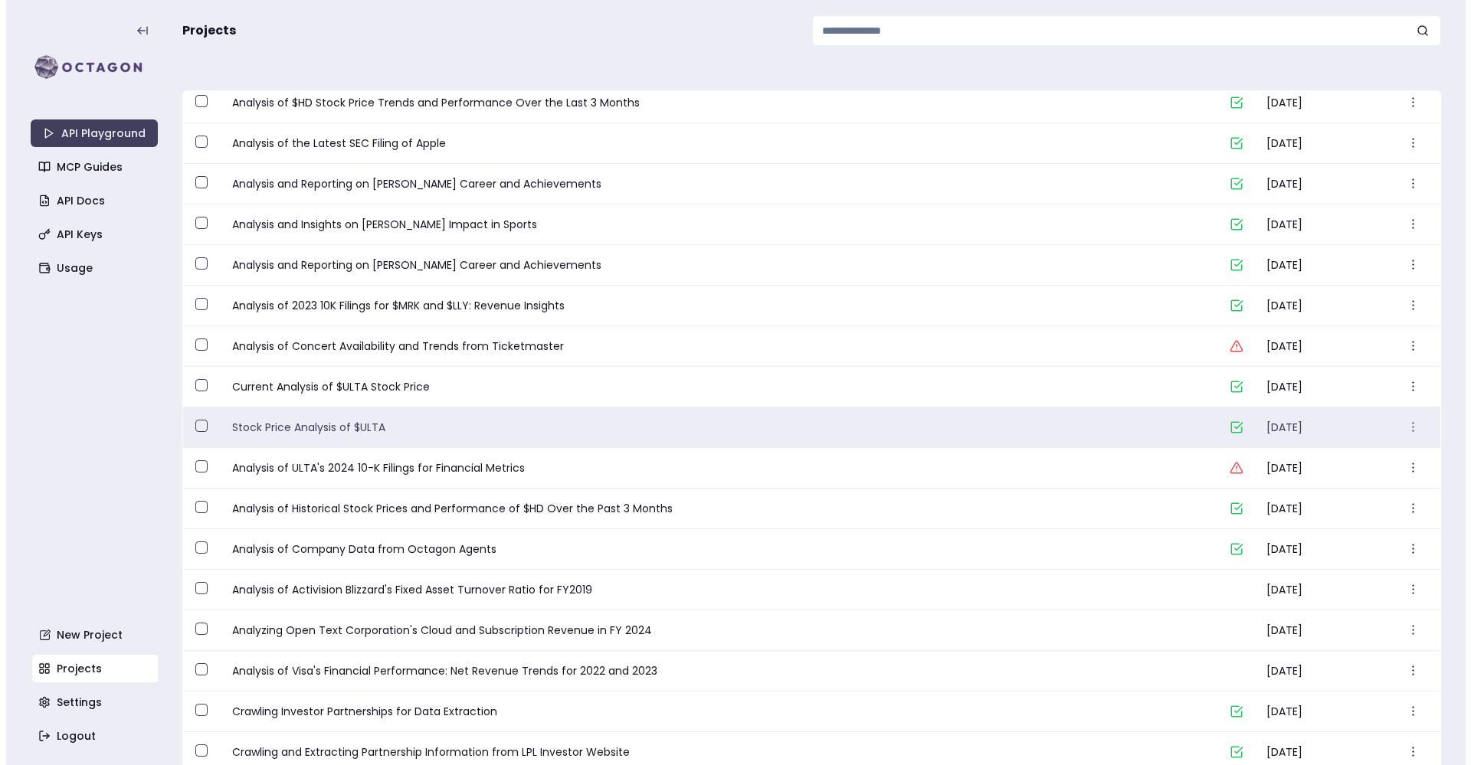
scroll to position [415, 0]
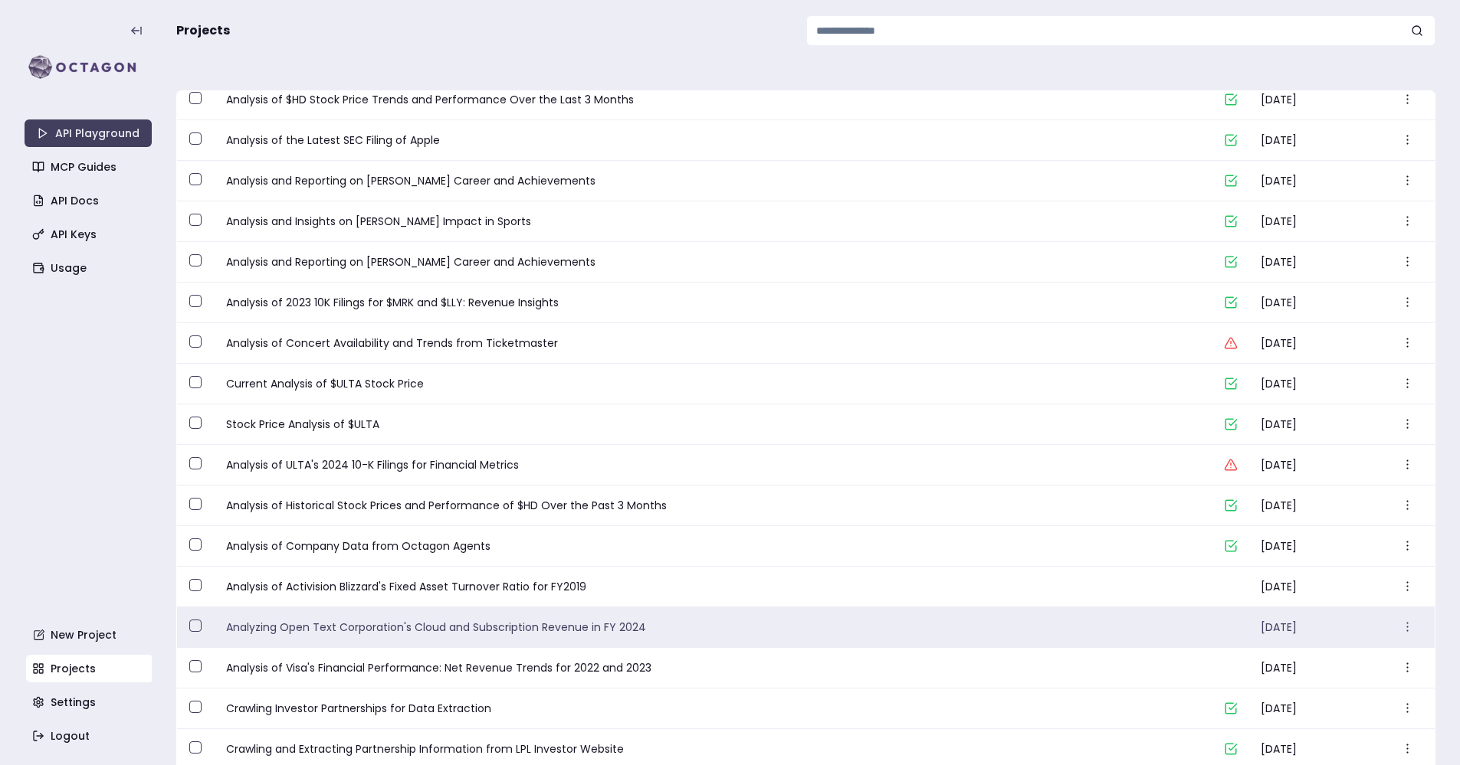
click at [487, 616] on div "Analyzing Open Text Corporation's Cloud and Subscription Revenue in FY 2024" at bounding box center [719, 628] width 1010 height 40
click at [324, 626] on link "Analyzing Open Text Corporation's Cloud and Subscription Revenue in FY 2024" at bounding box center [718, 627] width 985 height 15
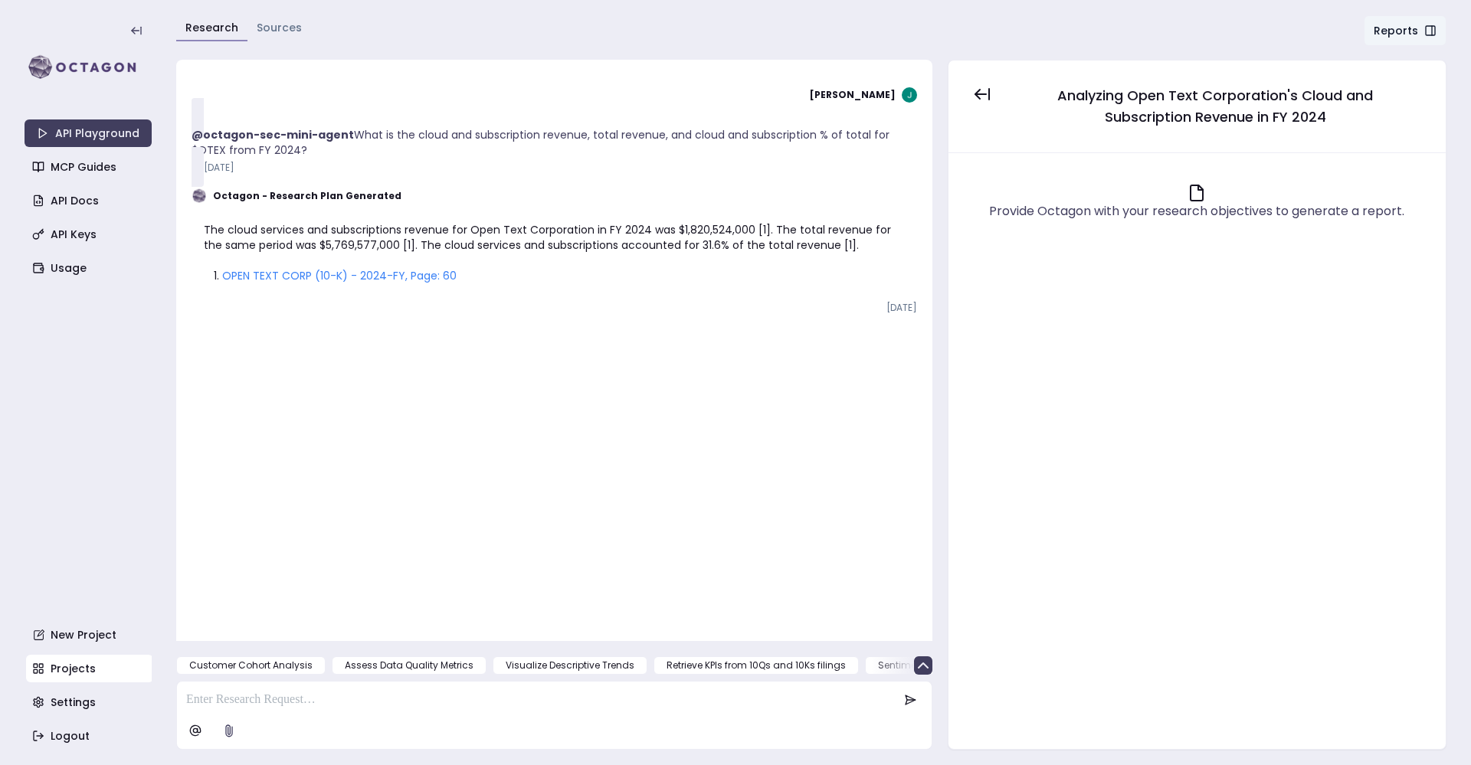
click at [297, 271] on link "OPEN TEXT CORP (10-K) - 2024-FY, Page: 60" at bounding box center [339, 275] width 234 height 15
click at [107, 59] on img at bounding box center [88, 67] width 127 height 31
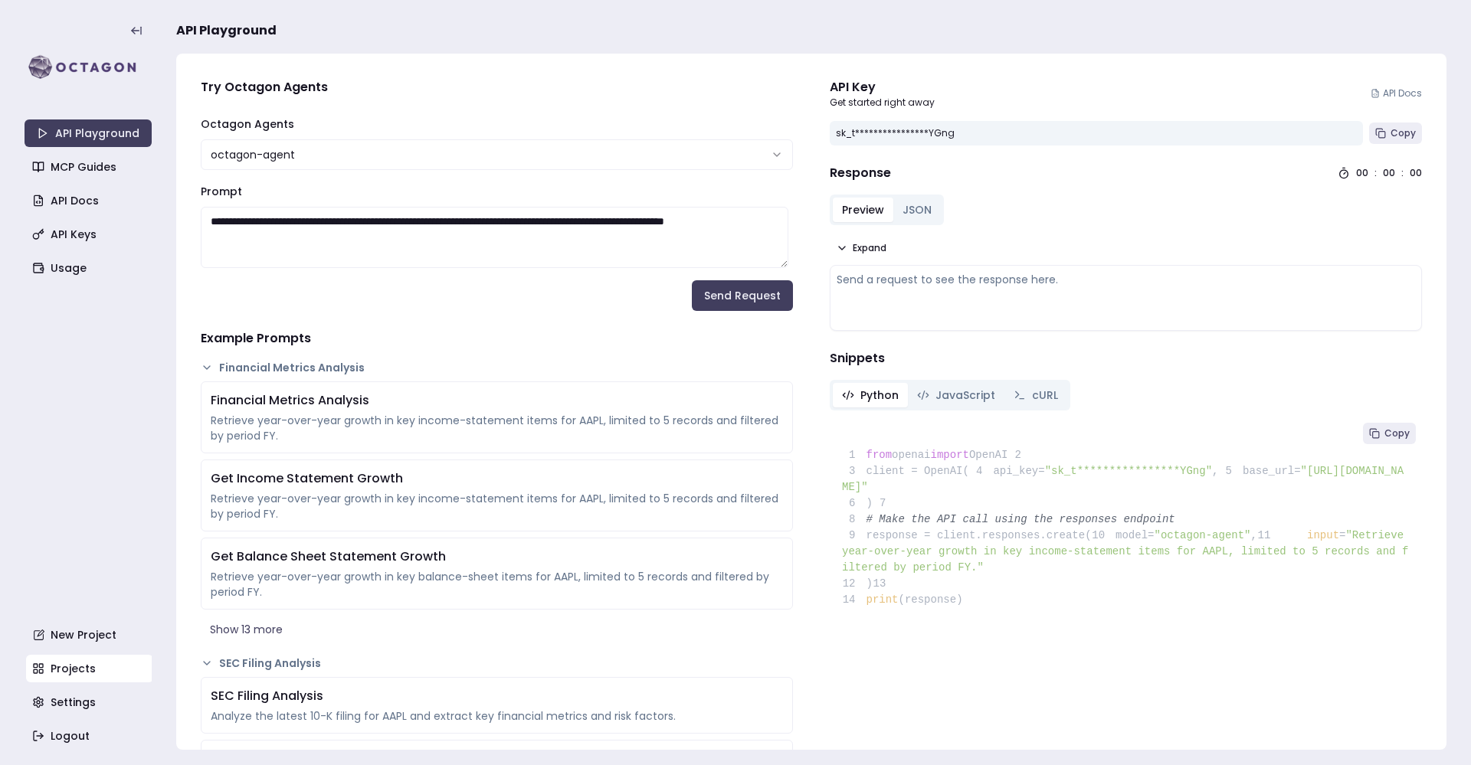
click at [85, 660] on link "Projects" at bounding box center [89, 669] width 127 height 28
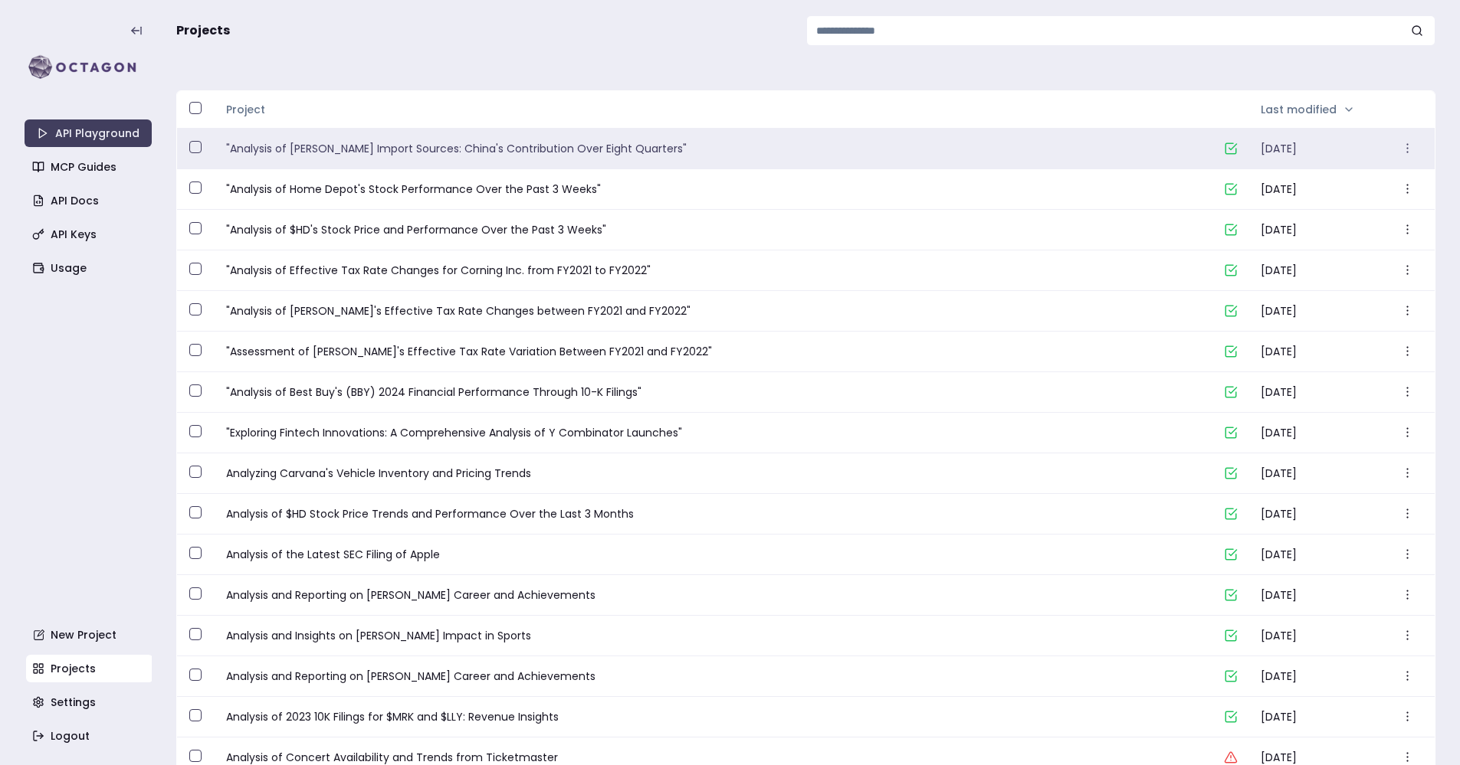
click at [392, 141] on link ""Analysis of [PERSON_NAME] Import Sources: China's Contribution Over Eight Quar…" at bounding box center [718, 148] width 985 height 15
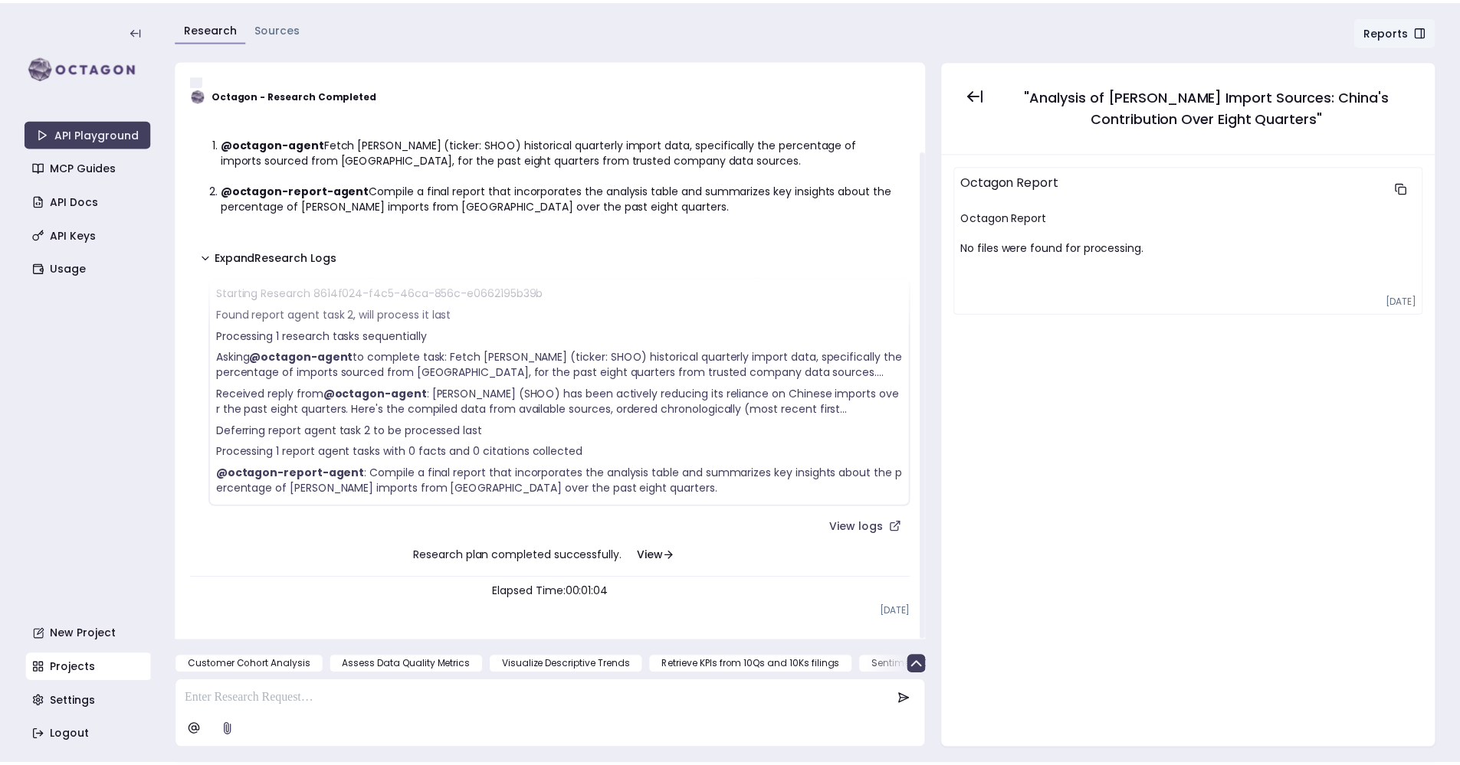
scroll to position [67, 0]
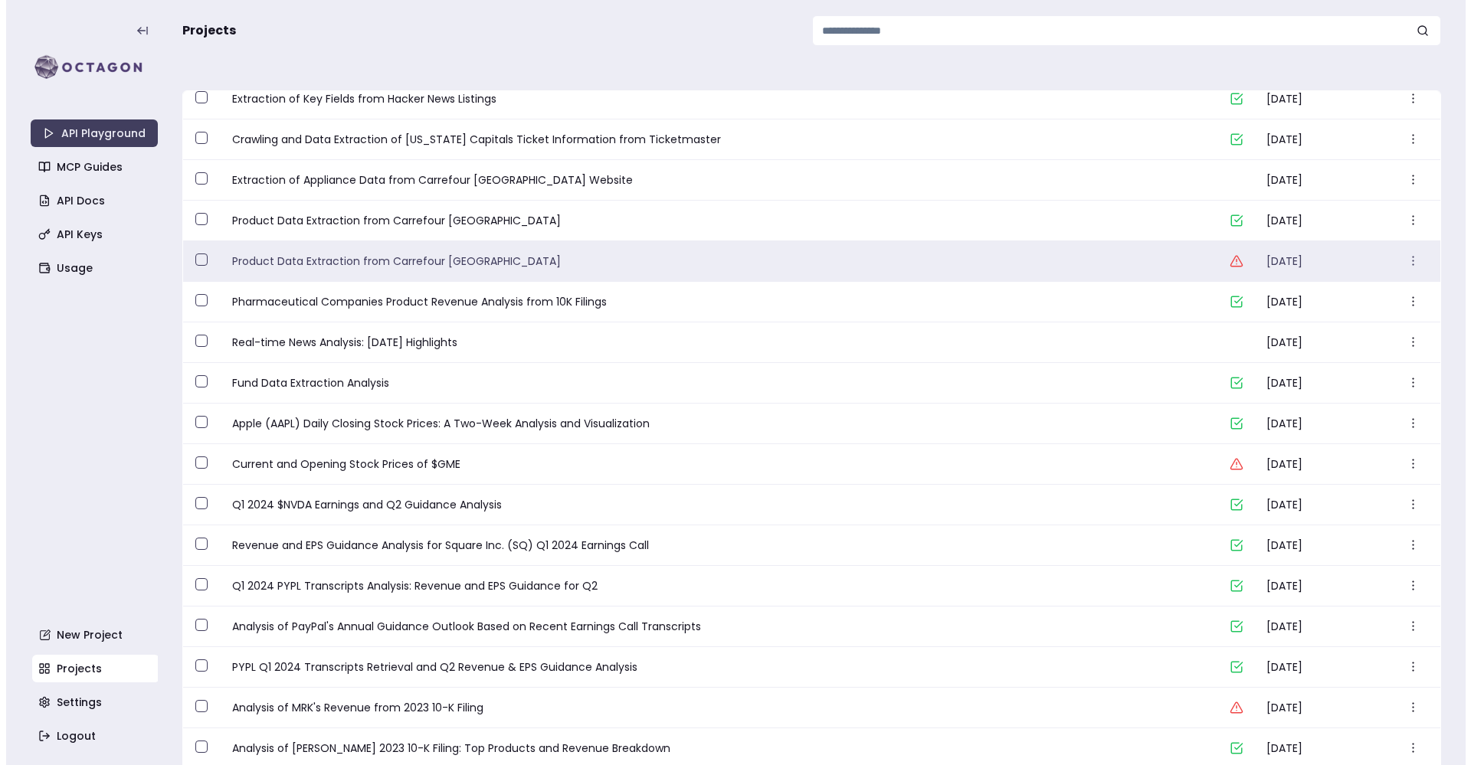
scroll to position [1830, 0]
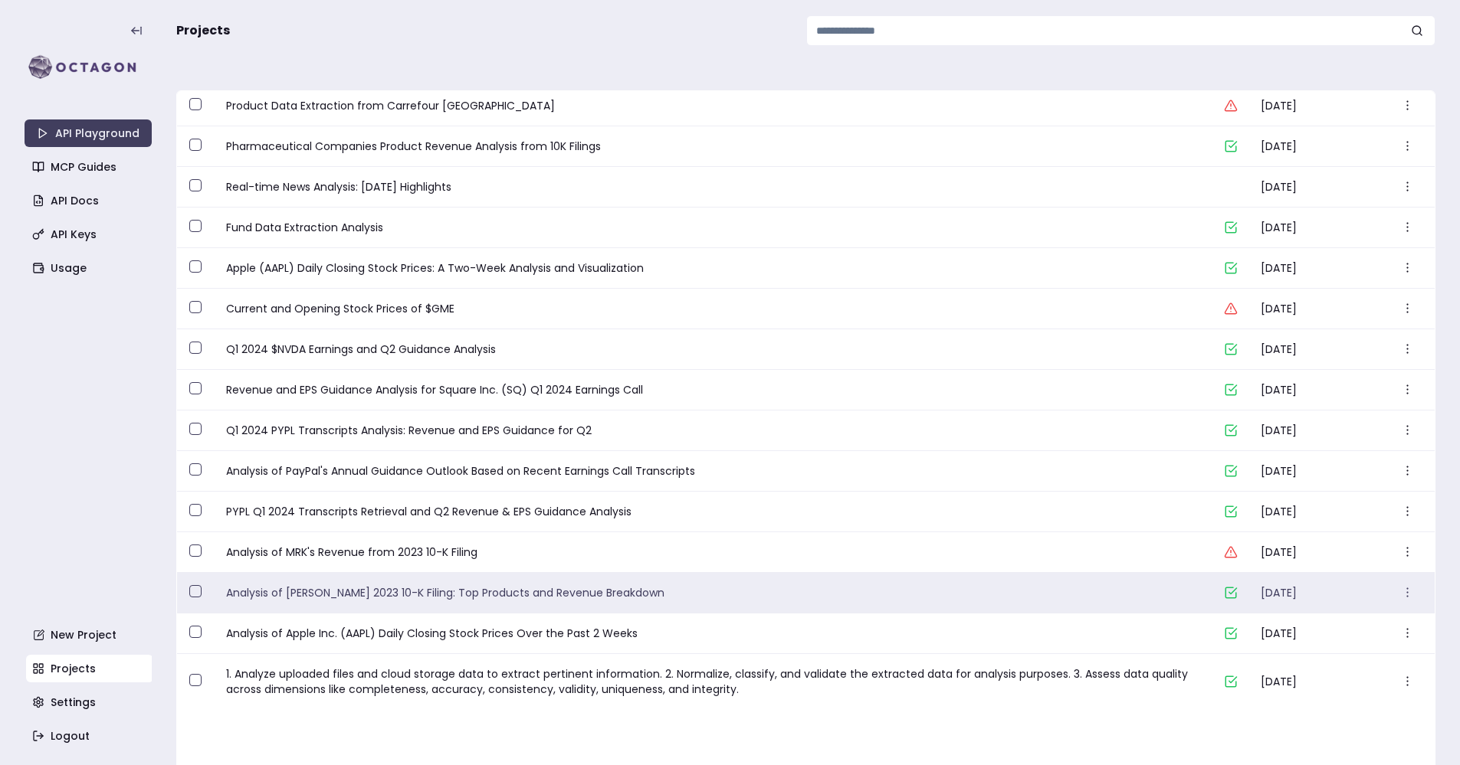
click at [291, 595] on link "Analysis of [PERSON_NAME] 2023 10-K Filing: Top Products and Revenue Breakdown" at bounding box center [718, 592] width 985 height 15
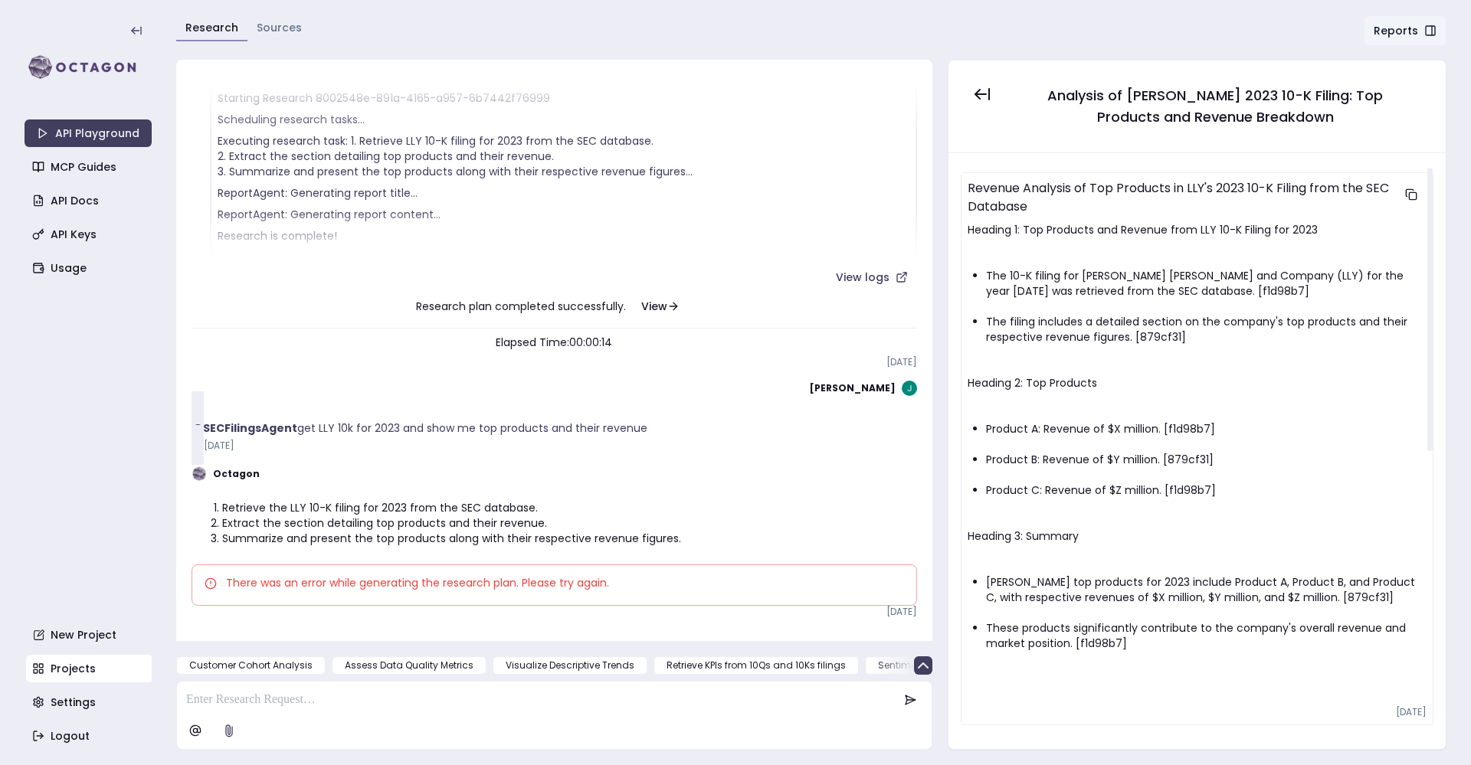
scroll to position [575, 0]
drag, startPoint x: 848, startPoint y: 545, endPoint x: 759, endPoint y: 542, distance: 88.9
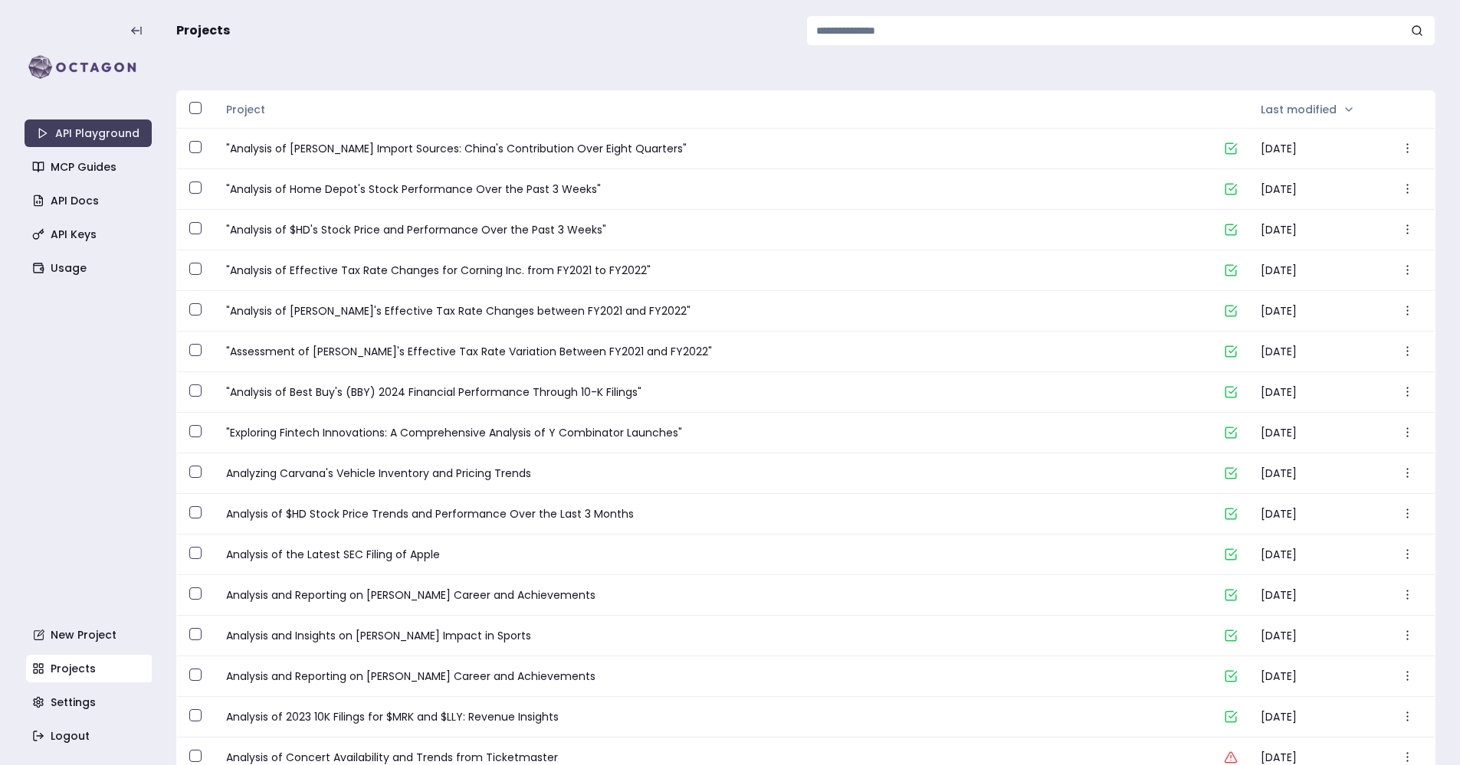
click at [99, 48] on div at bounding box center [88, 48] width 127 height 67
click at [105, 59] on img at bounding box center [88, 67] width 127 height 31
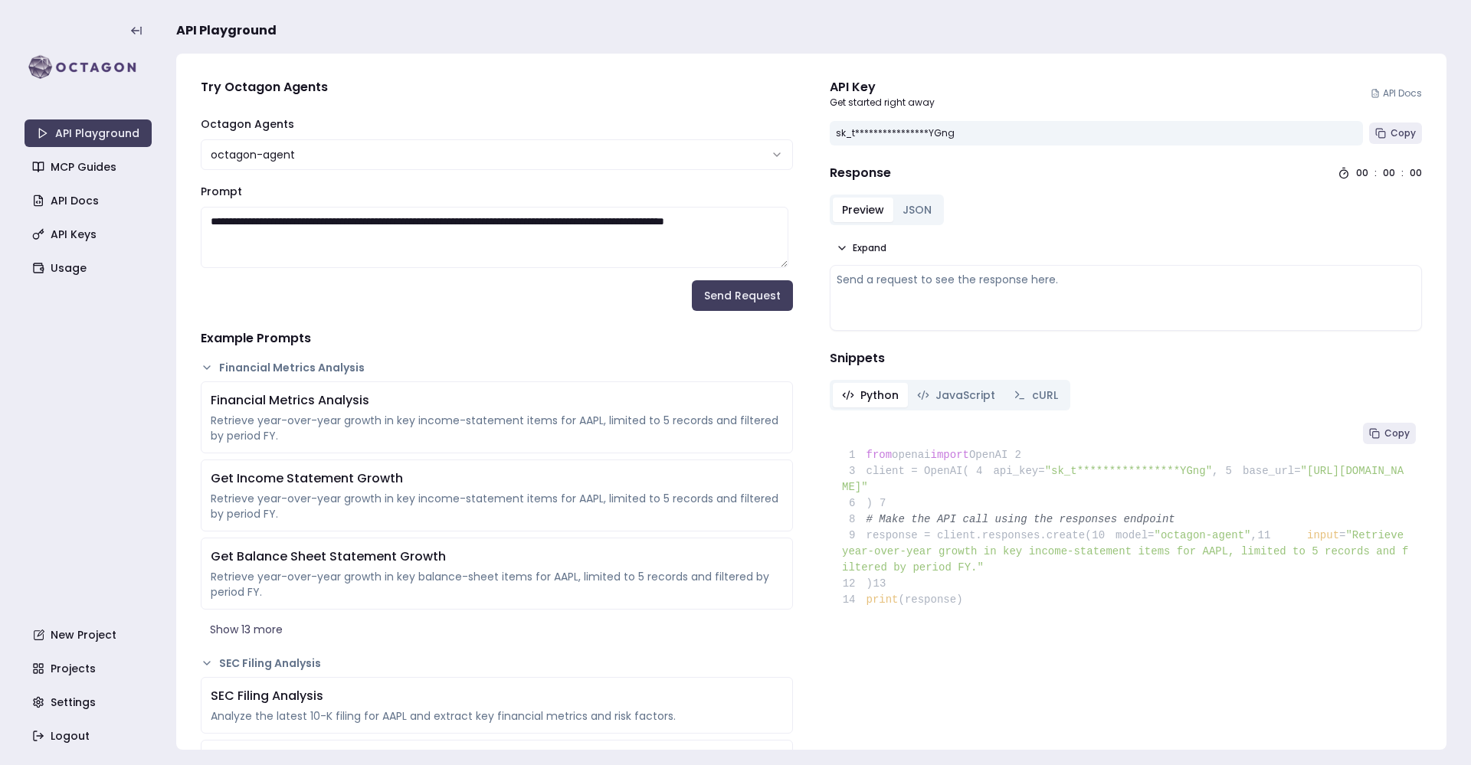
click at [365, 232] on textarea "**********" at bounding box center [495, 237] width 588 height 61
paste textarea "**********"
type textarea "**********"
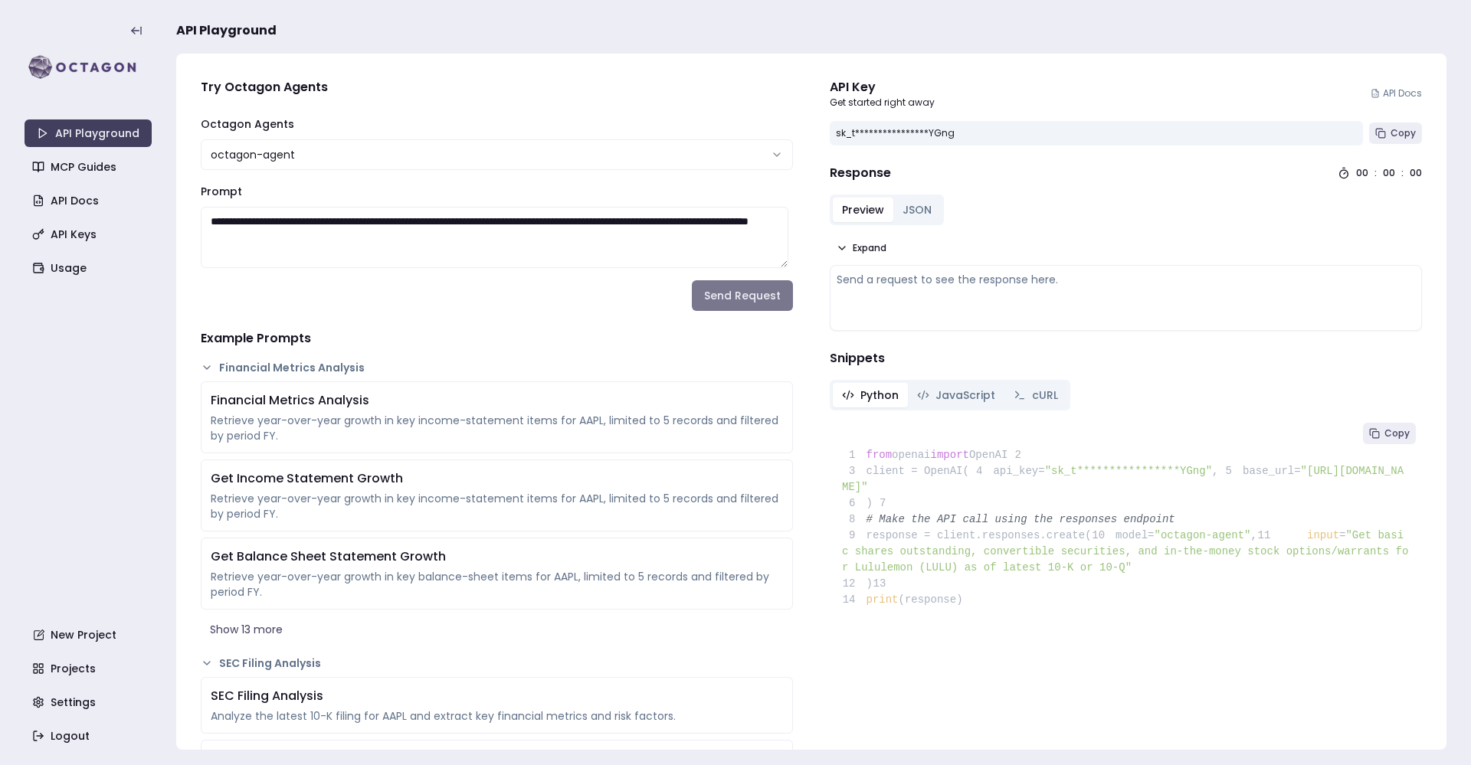
click at [723, 297] on button "Send Request" at bounding box center [742, 295] width 101 height 31
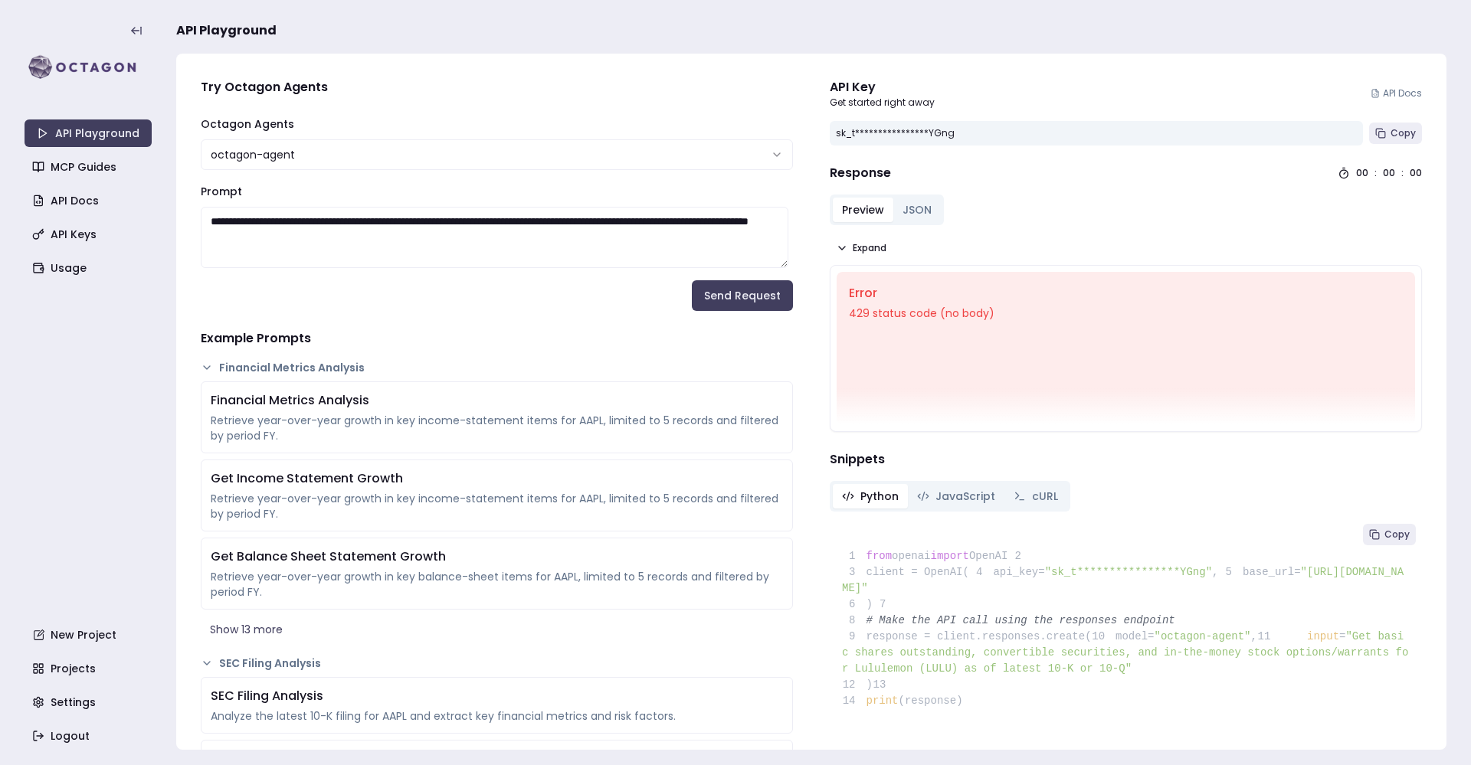
click at [1232, 310] on div "Error 429 status code (no body)" at bounding box center [1126, 348] width 579 height 153
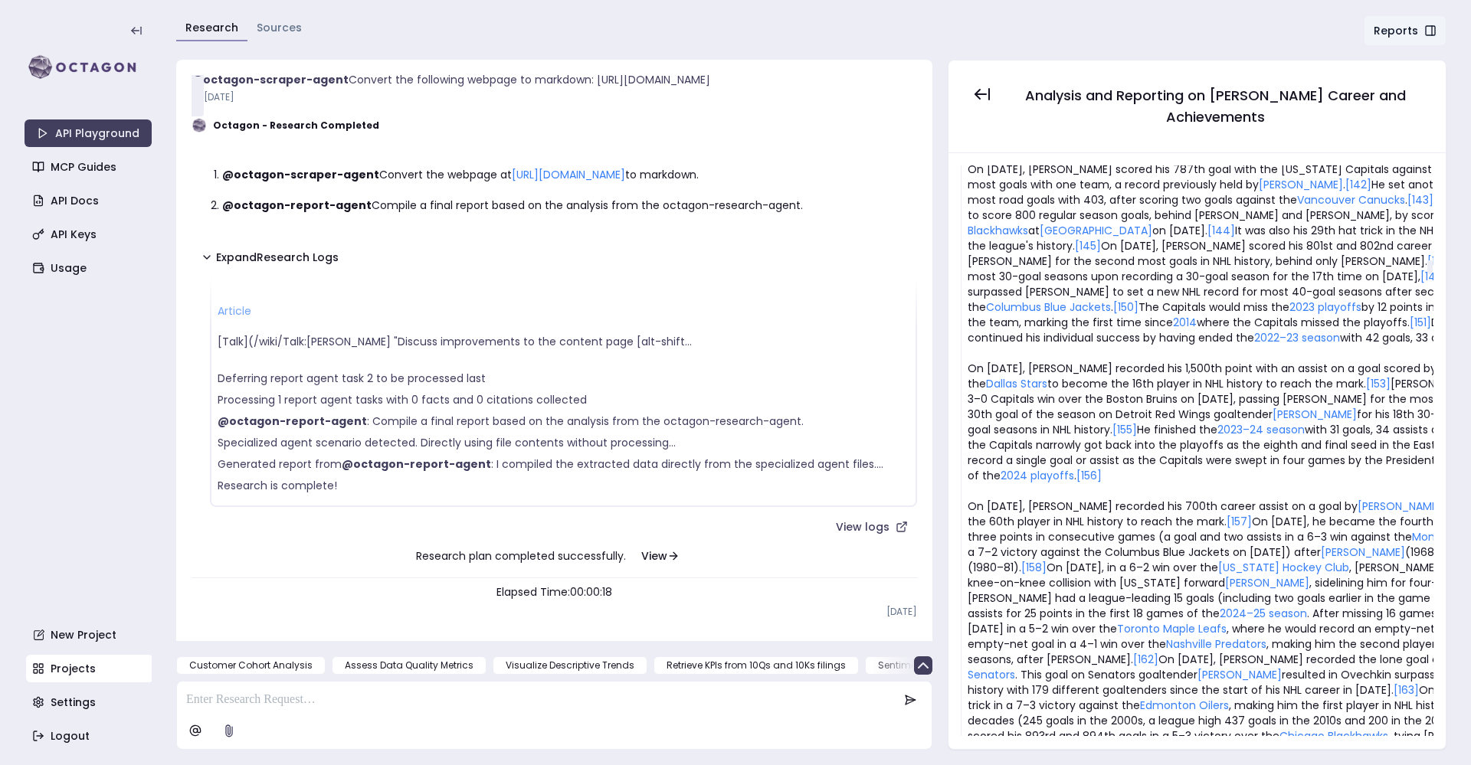
scroll to position [7911, 0]
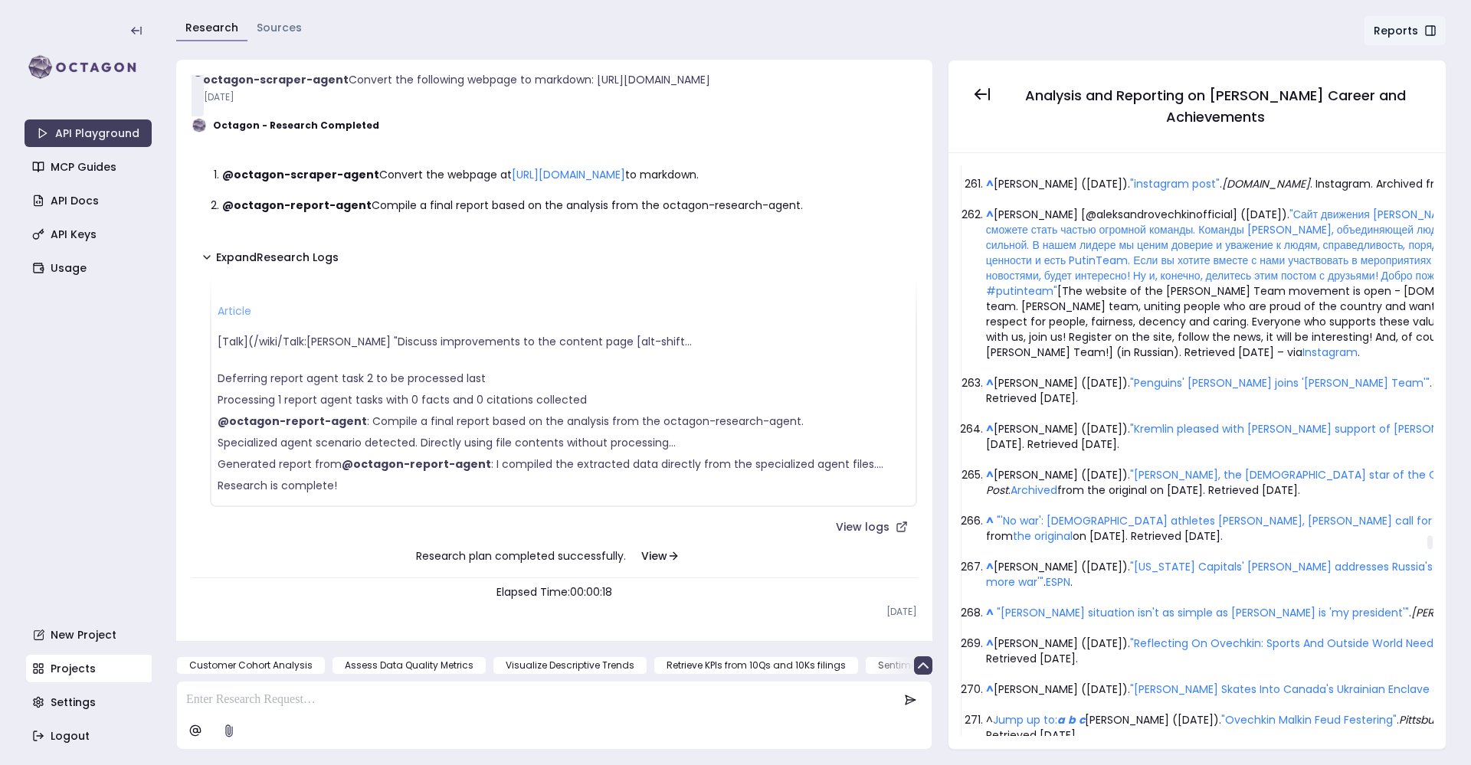
drag, startPoint x: 1432, startPoint y: 279, endPoint x: 1417, endPoint y: 535, distance: 256.4
click at [1427, 536] on div at bounding box center [1429, 543] width 5 height 14
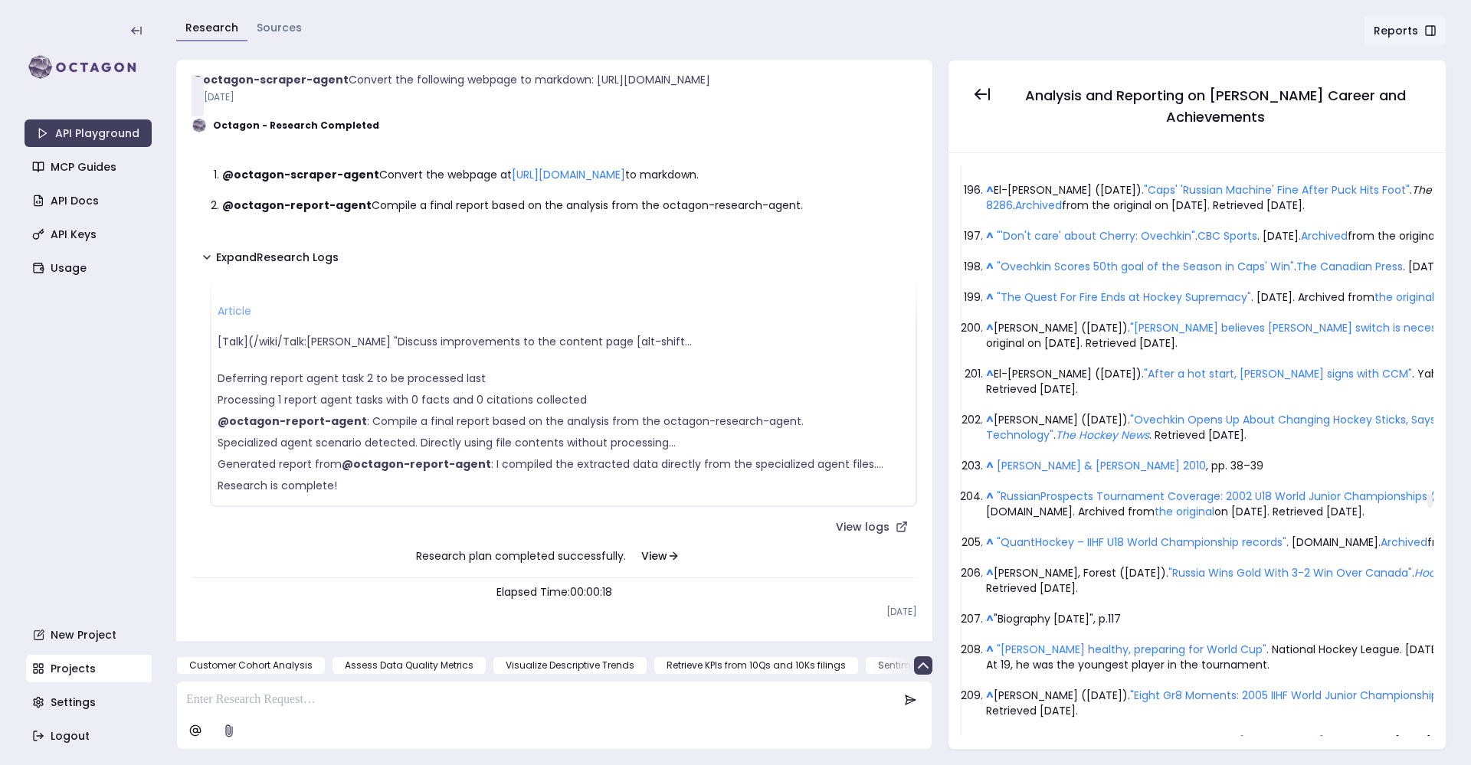
scroll to position [24076, 0]
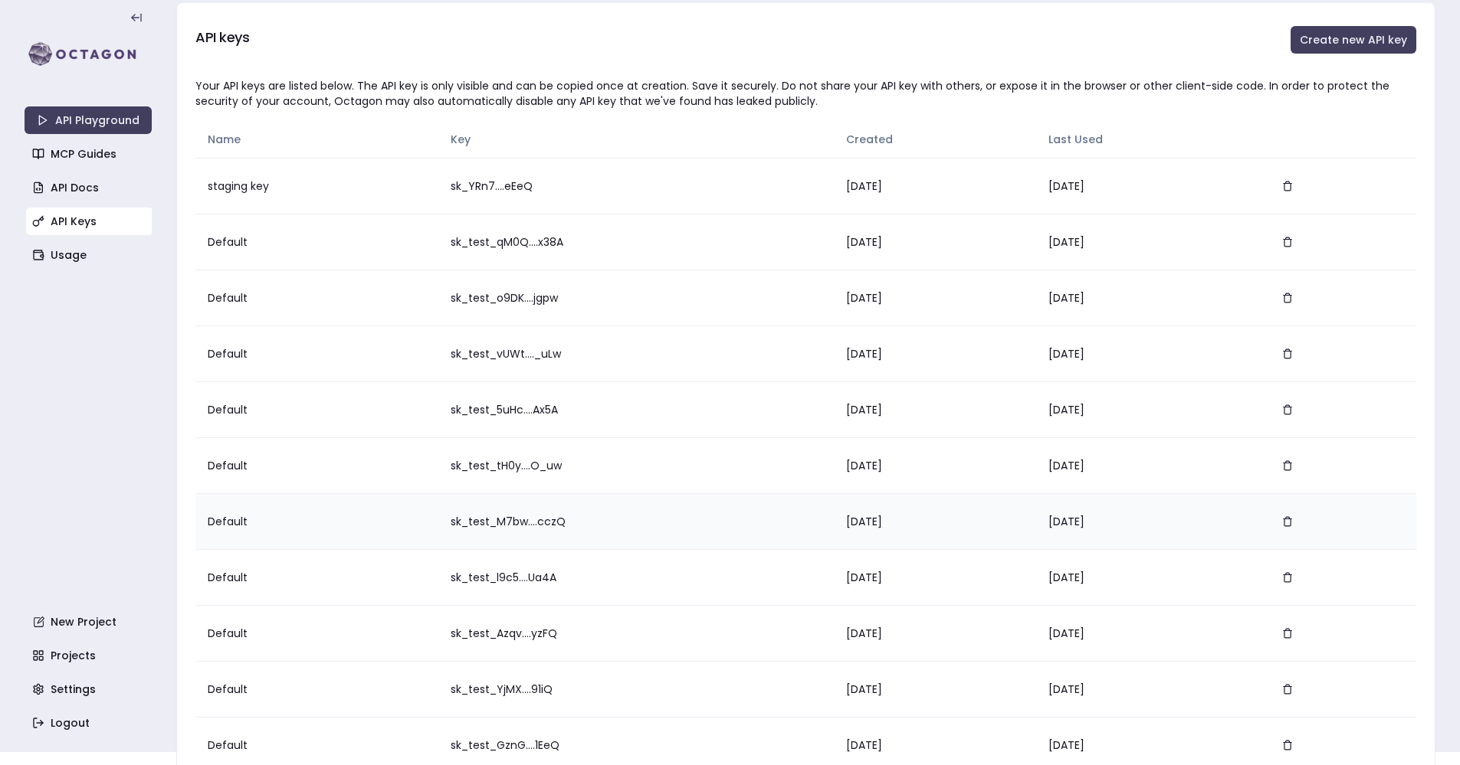
scroll to position [40, 0]
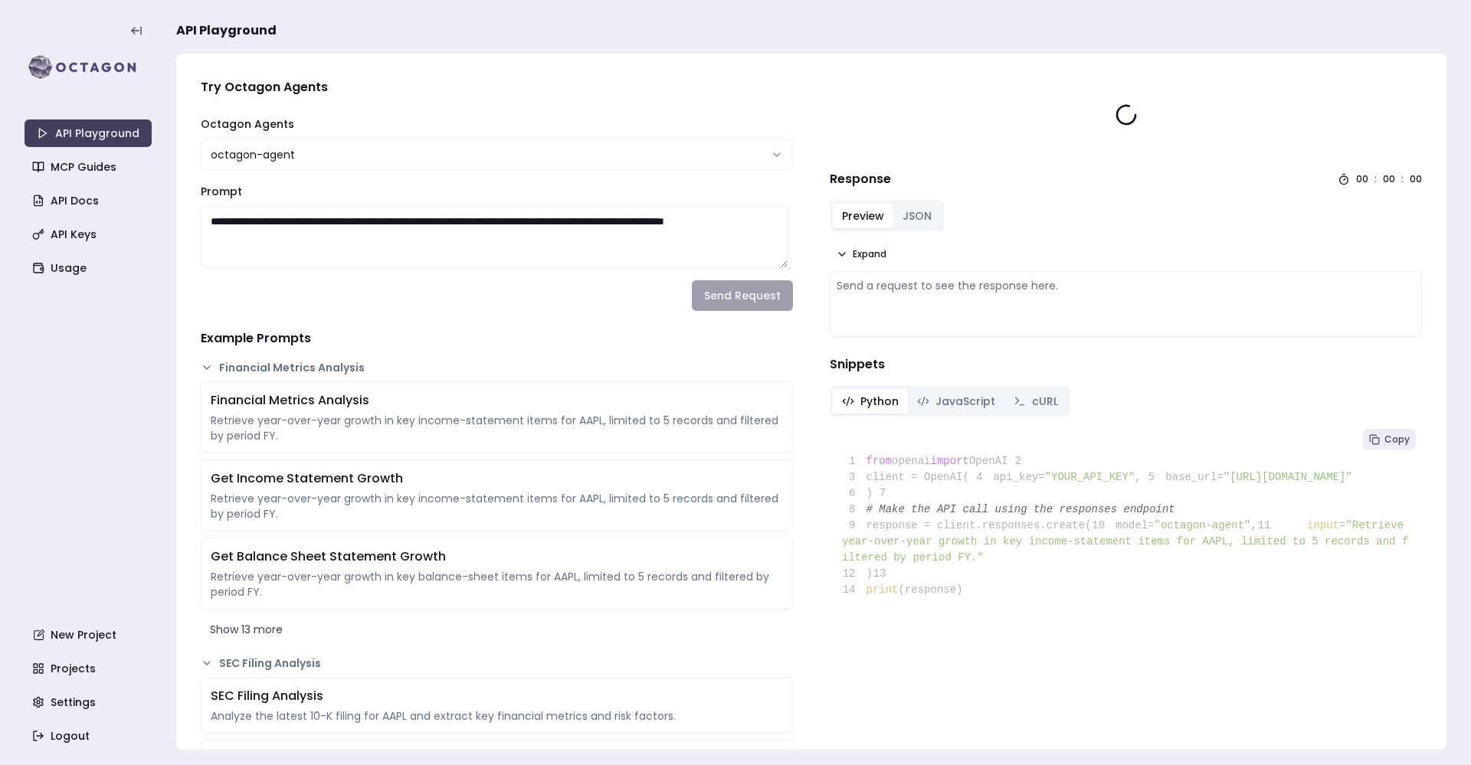
click at [370, 238] on textarea "**********" at bounding box center [495, 237] width 588 height 61
paste textarea "**********"
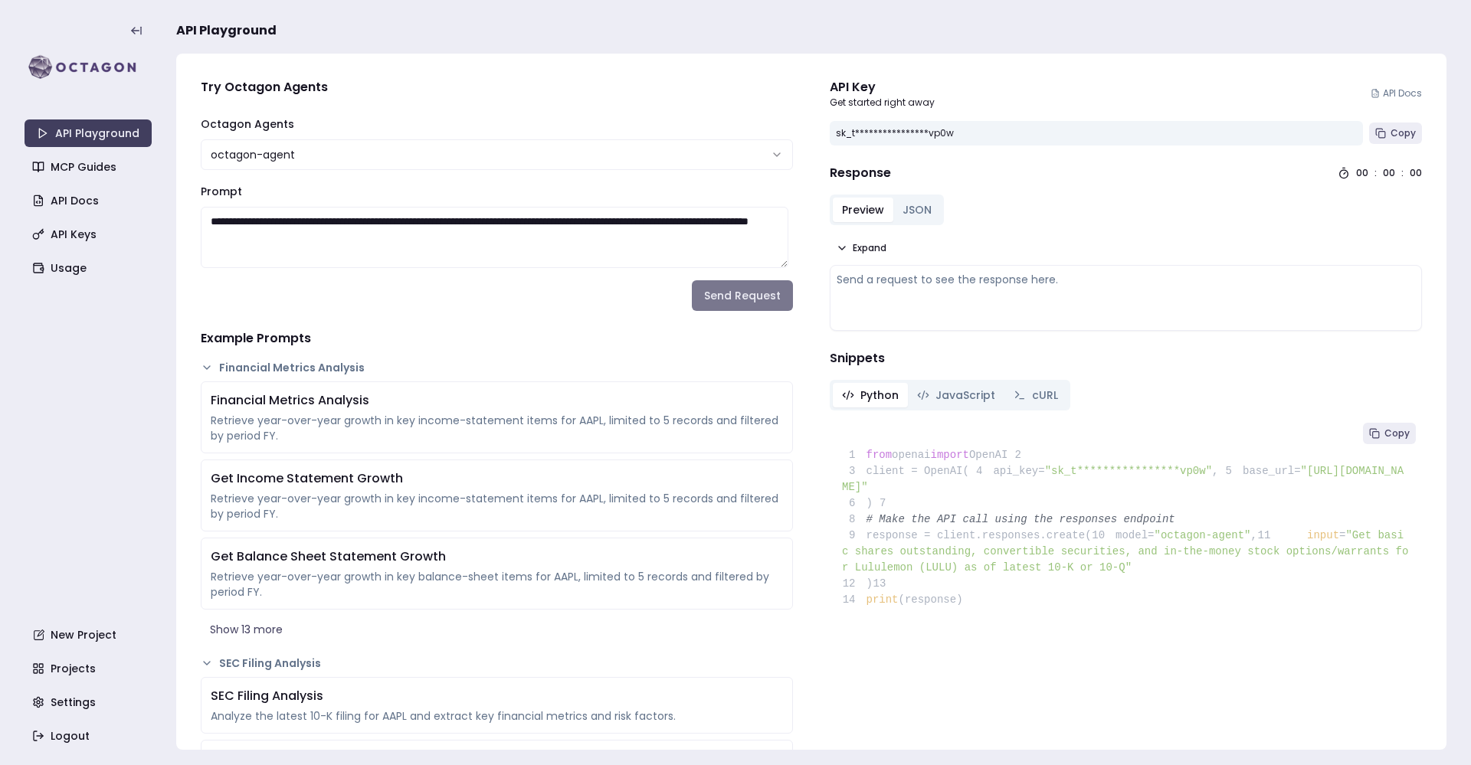
type textarea "**********"
click at [742, 303] on button "Send Request" at bounding box center [742, 295] width 101 height 31
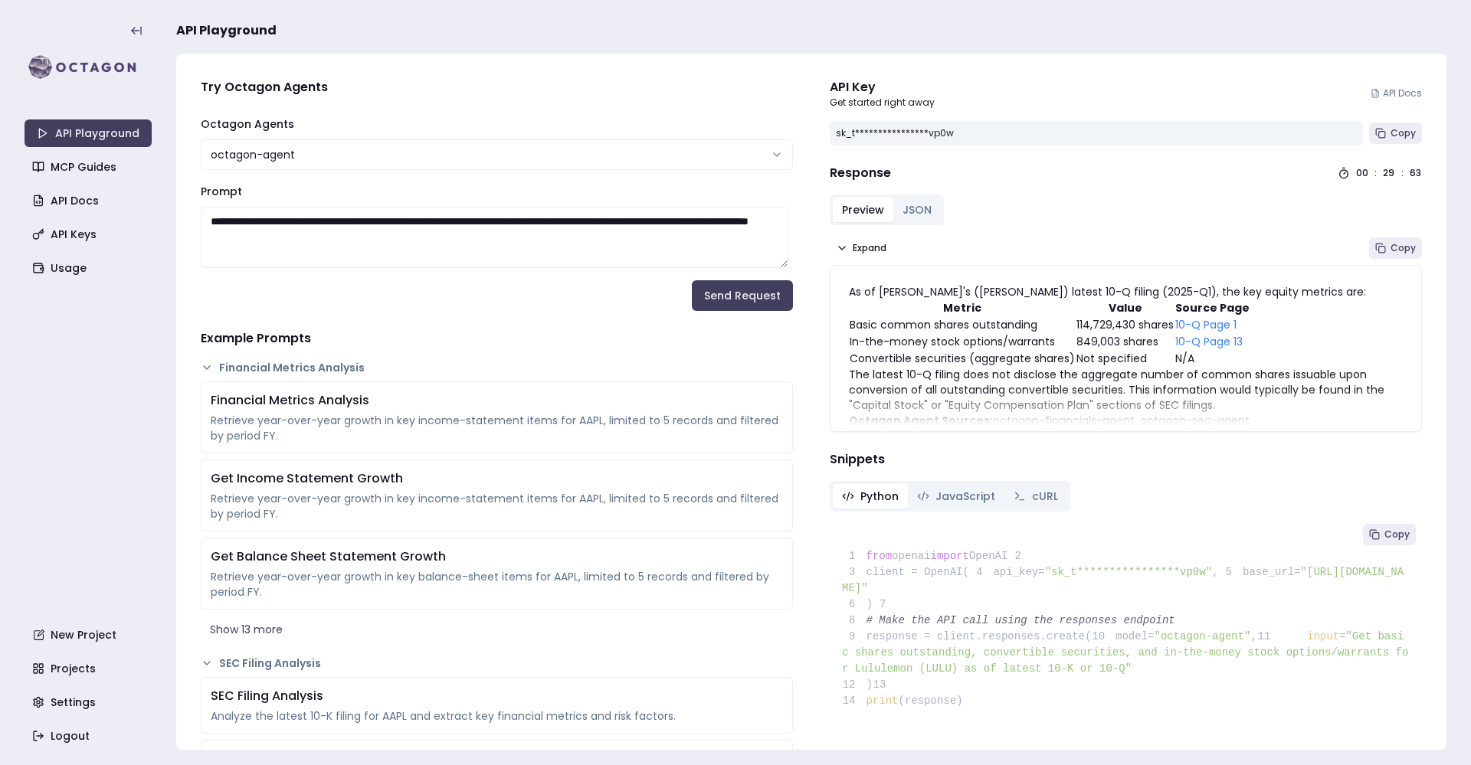
click at [1279, 303] on div "As of Lululemon's (LULU) latest 10-Q filing (2025-Q1), the key equity metrics a…" at bounding box center [1126, 379] width 554 height 190
click at [1192, 318] on link "10-Q Page 1" at bounding box center [1205, 324] width 61 height 15
click at [1204, 340] on link "10-Q Page 13" at bounding box center [1208, 341] width 67 height 15
click at [857, 251] on span "Expand" at bounding box center [870, 248] width 34 height 12
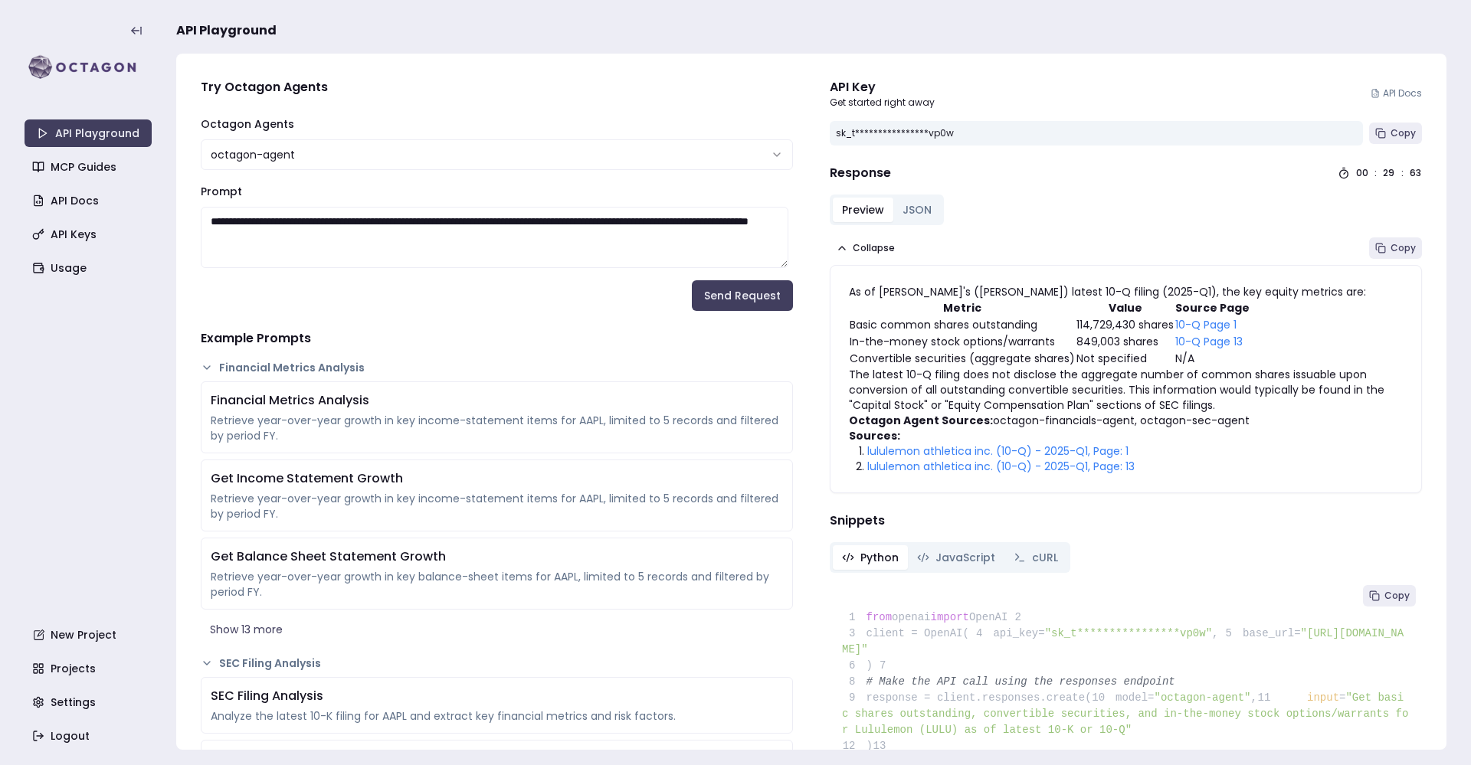
click at [1013, 446] on link "lululemon athletica inc. (10-Q) - 2025-Q1, Page: 1" at bounding box center [997, 451] width 261 height 15
click at [490, 231] on textarea "**********" at bounding box center [495, 237] width 588 height 61
